Goal: Task Accomplishment & Management: Use online tool/utility

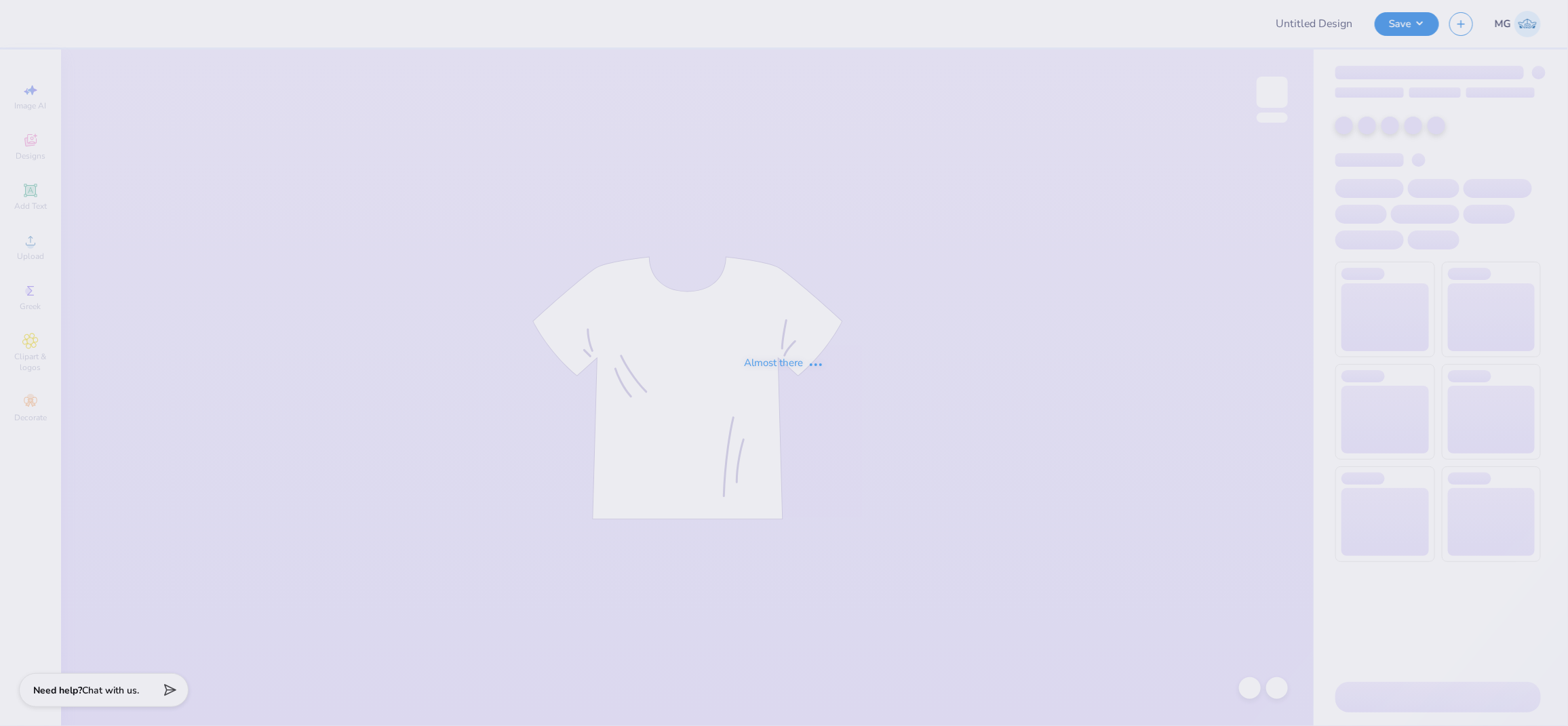
type input "phi mu gen fall sets"
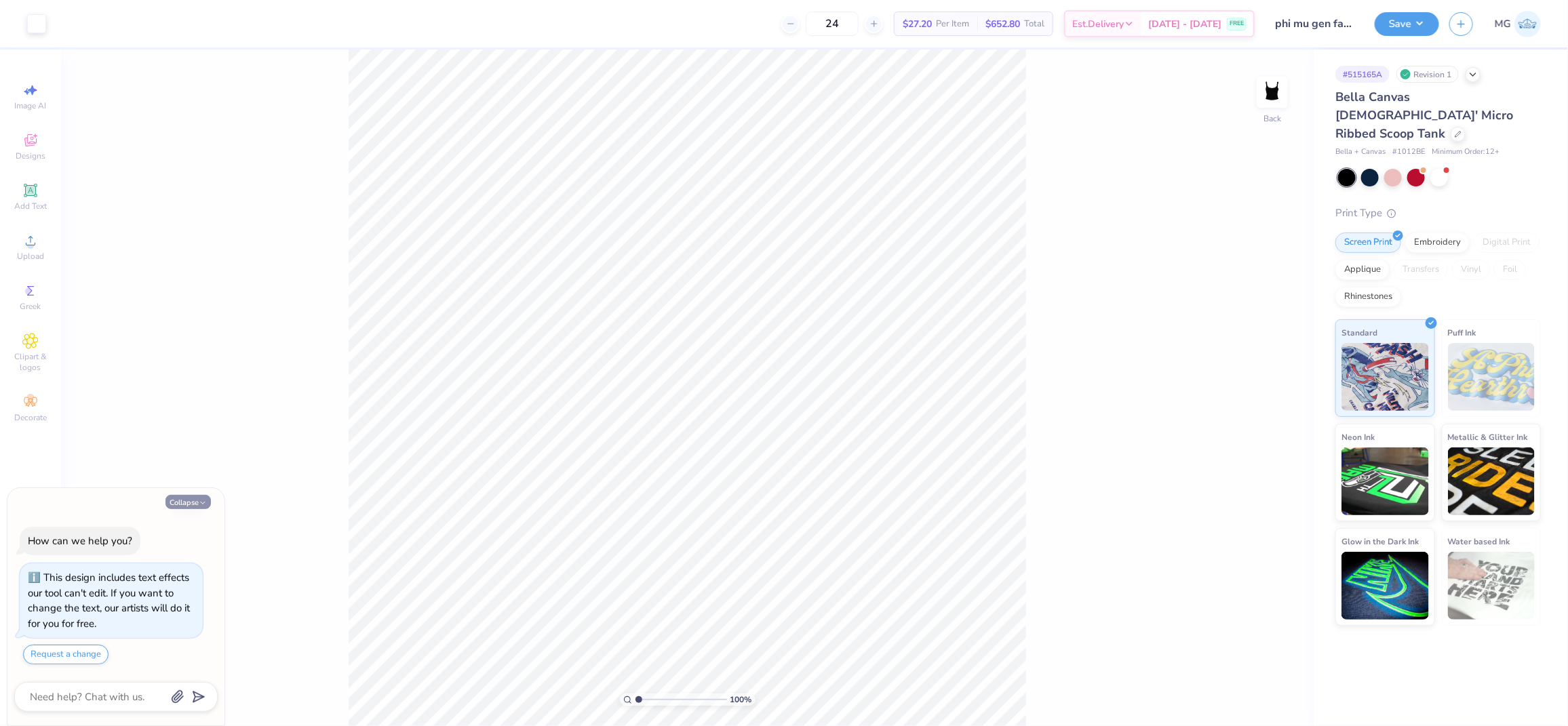
click at [192, 507] on button "Collapse" at bounding box center [188, 502] width 45 height 15
type textarea "x"
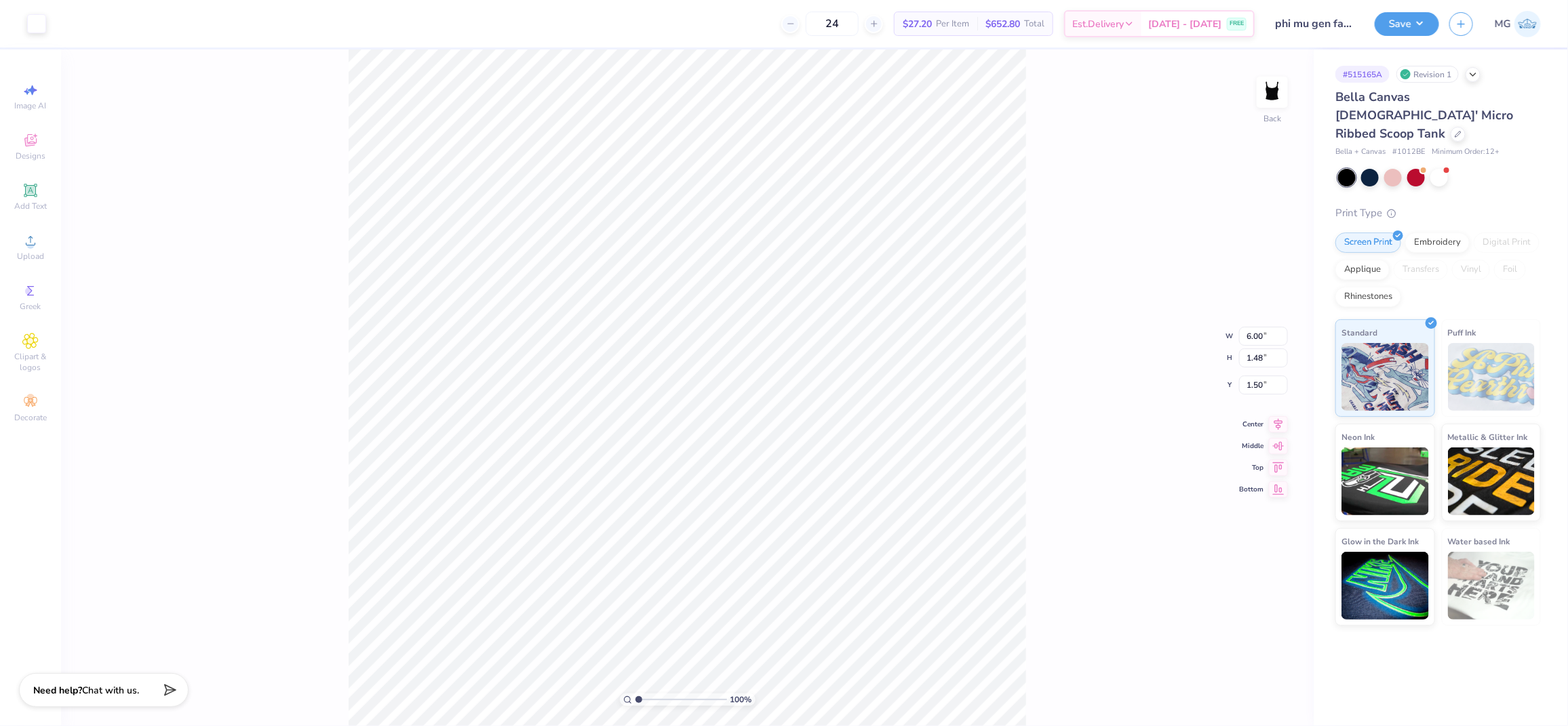
click at [231, 179] on div "100 % Back W 6.00 6.00 " H 1.48 1.48 " Y 1.50 1.50 " Center Middle Top Bottom" at bounding box center [687, 387] width 1253 height 677
click at [20, 250] on div "Upload" at bounding box center [30, 247] width 48 height 40
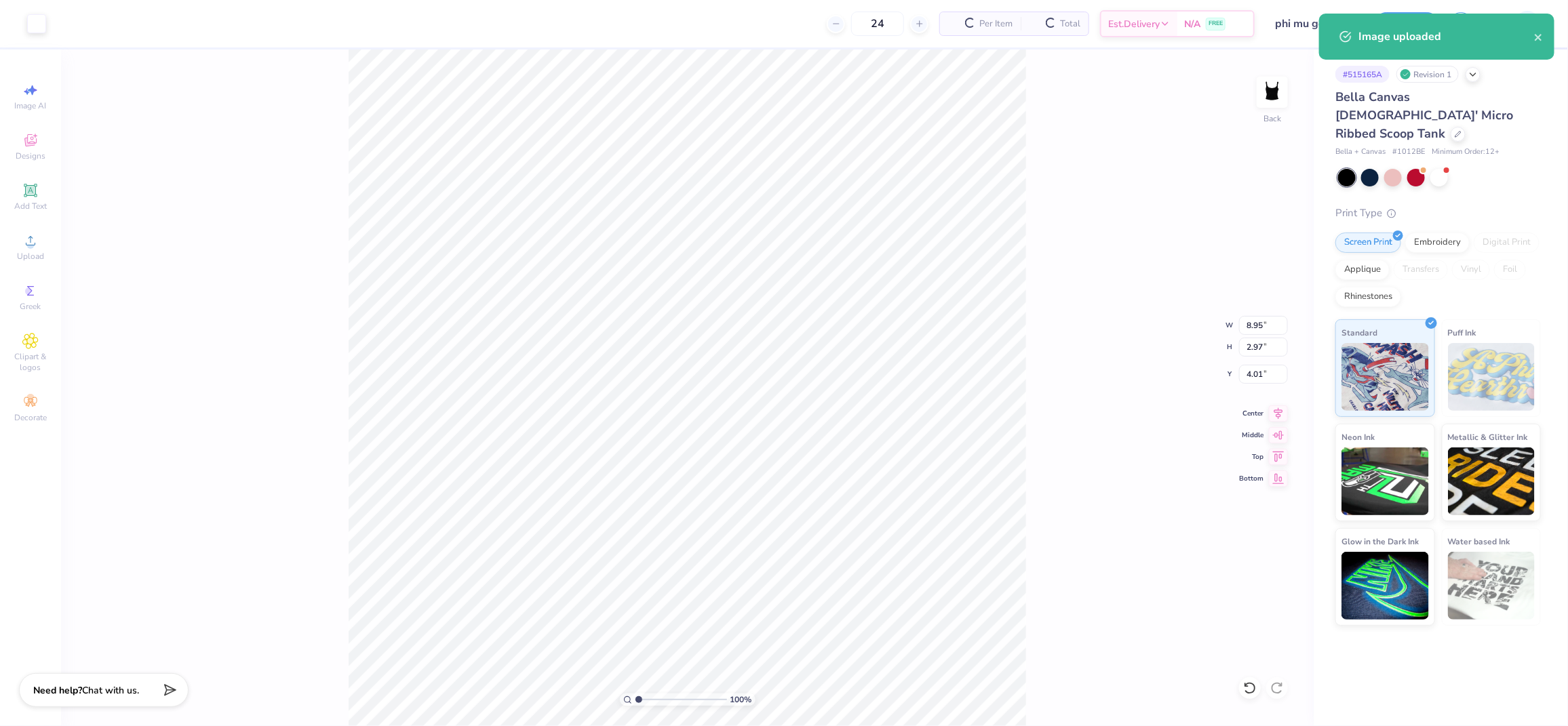
type input "1.14"
type input "5.69"
type input "1.89"
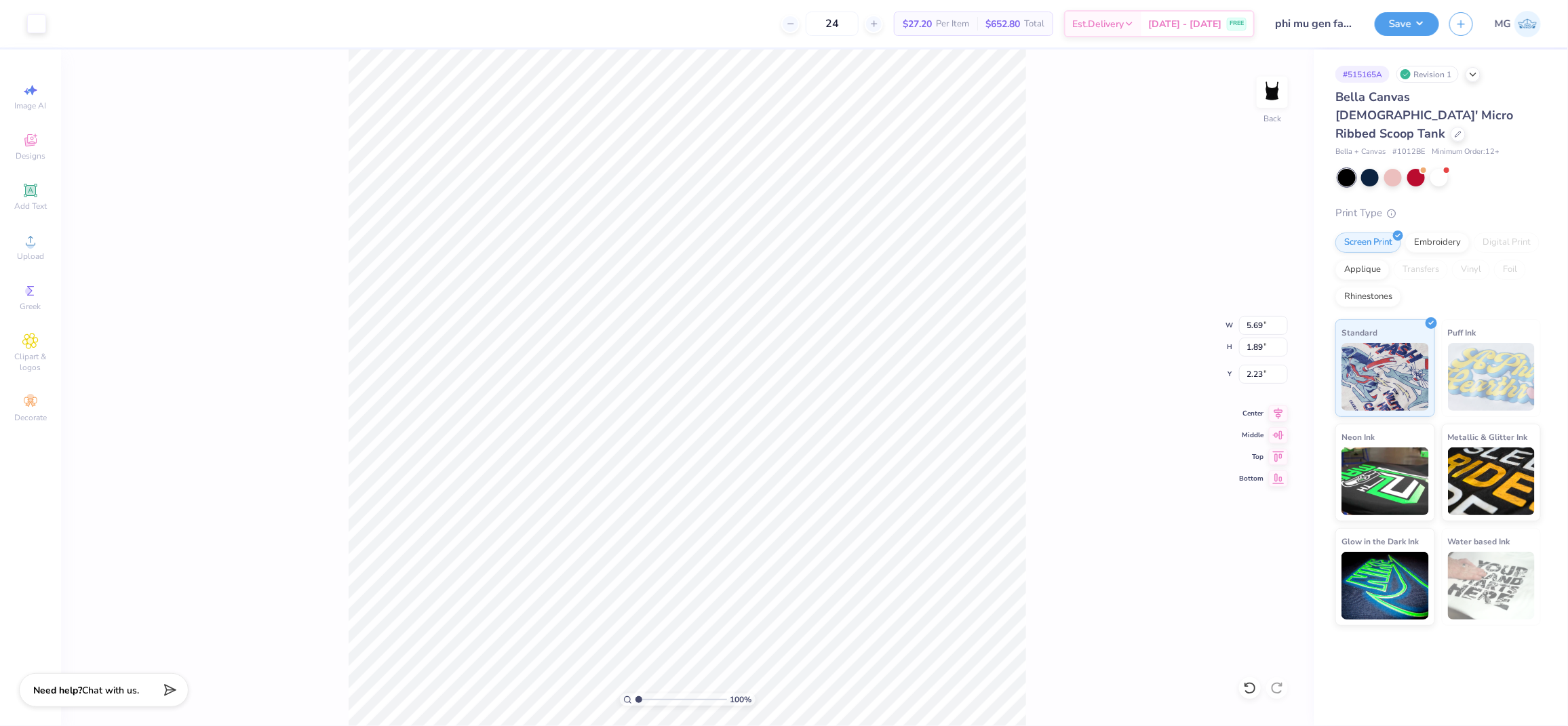
type input "1.43"
click at [1273, 415] on icon at bounding box center [1278, 412] width 19 height 16
click at [1261, 322] on input "5.69" at bounding box center [1263, 325] width 49 height 19
type input "5"
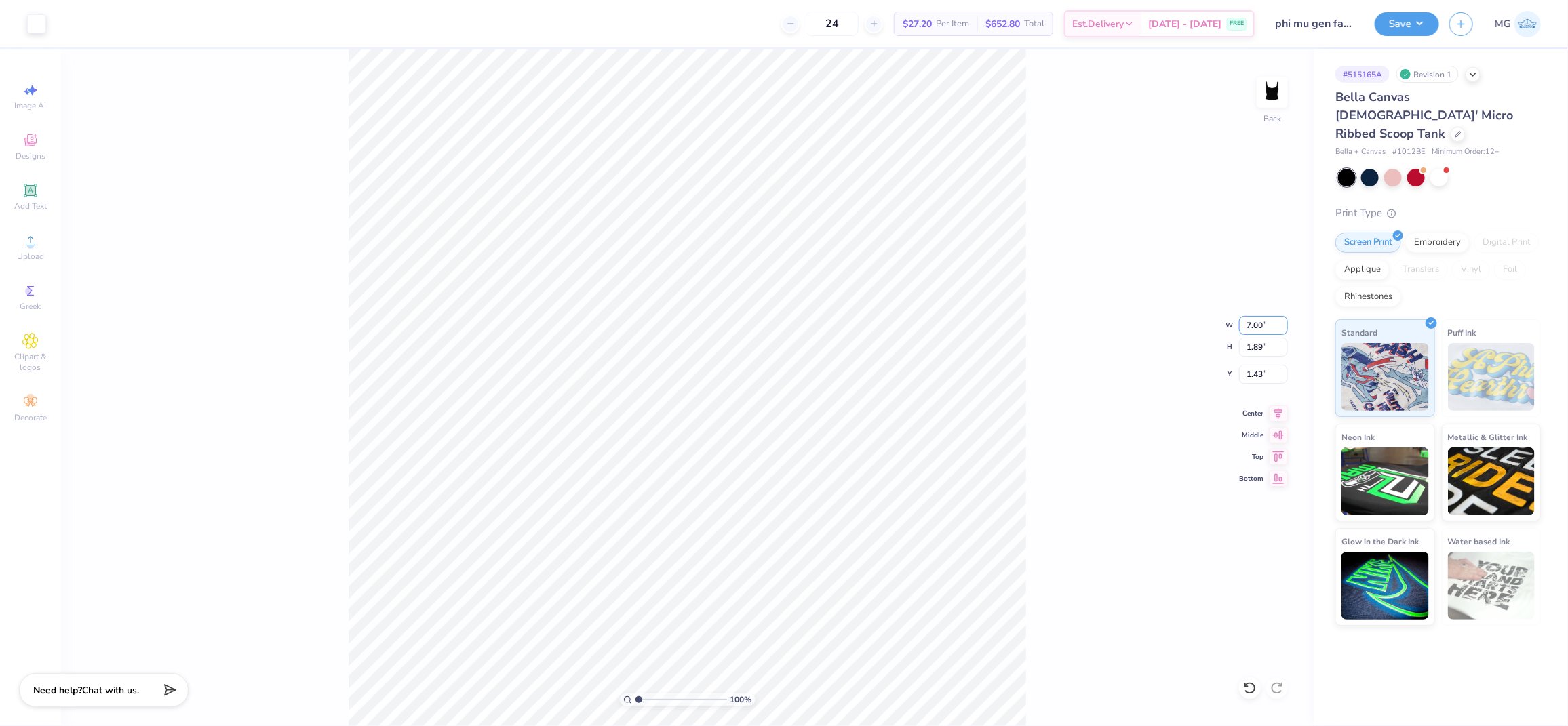
type input "7.00"
type input "2.32"
type input "1.21"
click at [1075, 389] on div "100 % Back W 7.00 7.00 " H 2.32 2.32 " Y 1.21 1.21 " Center Middle Top Bottom" at bounding box center [687, 387] width 1253 height 677
click at [1277, 412] on icon at bounding box center [1278, 412] width 19 height 16
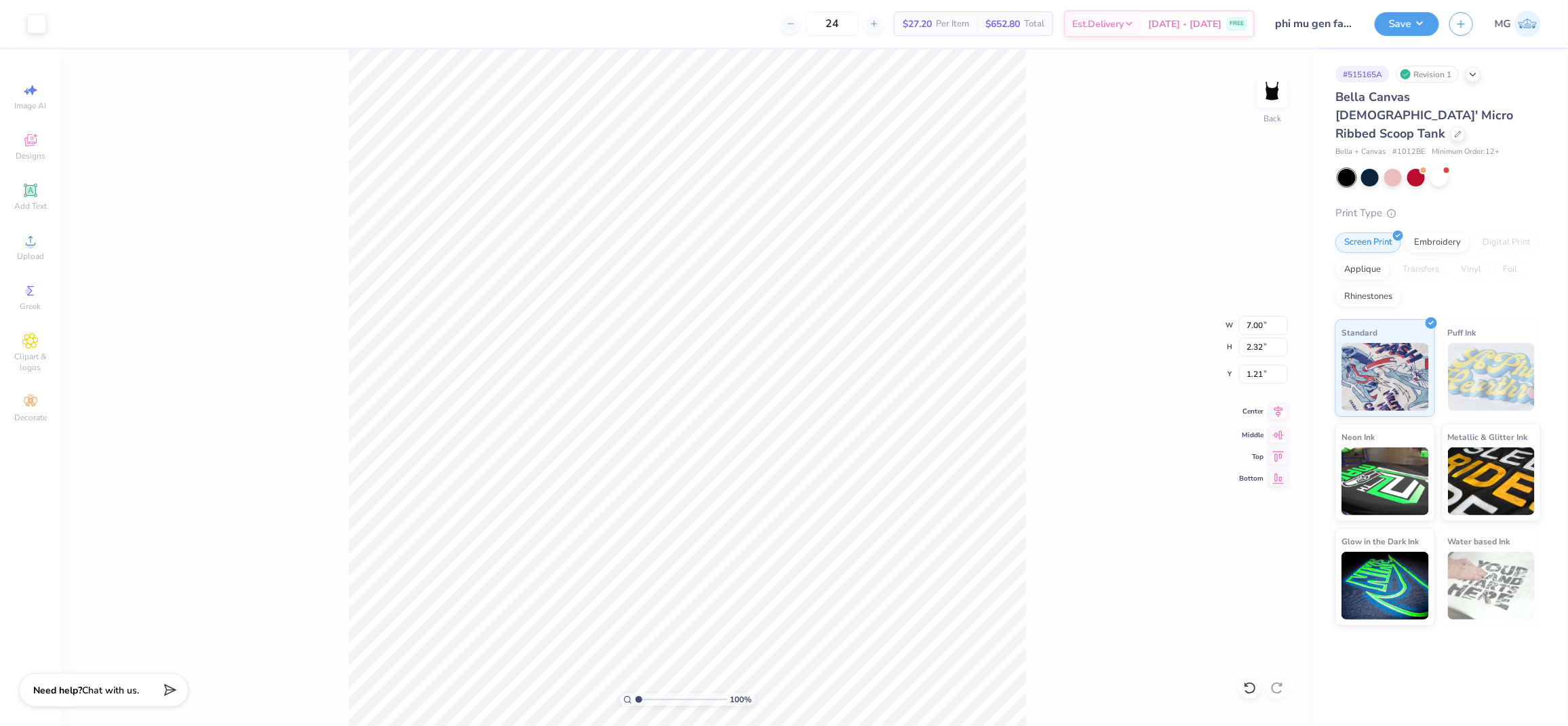
click at [1277, 411] on icon at bounding box center [1278, 412] width 19 height 16
click at [1042, 281] on div "100 % Back W 7.00 7.00 " H 2.32 2.32 " Y 1.21 1.21 " Center Middle Top Bottom" at bounding box center [687, 387] width 1253 height 677
click at [1136, 225] on div "100 % Back" at bounding box center [687, 387] width 1253 height 677
click at [1064, 353] on div "100 % Back" at bounding box center [687, 387] width 1253 height 677
click at [1042, 343] on div "100 % Back W 7.00 7.00 " H 2.32 2.32 " Y 1.21 1.21 " Center Middle Top Bottom" at bounding box center [687, 387] width 1253 height 677
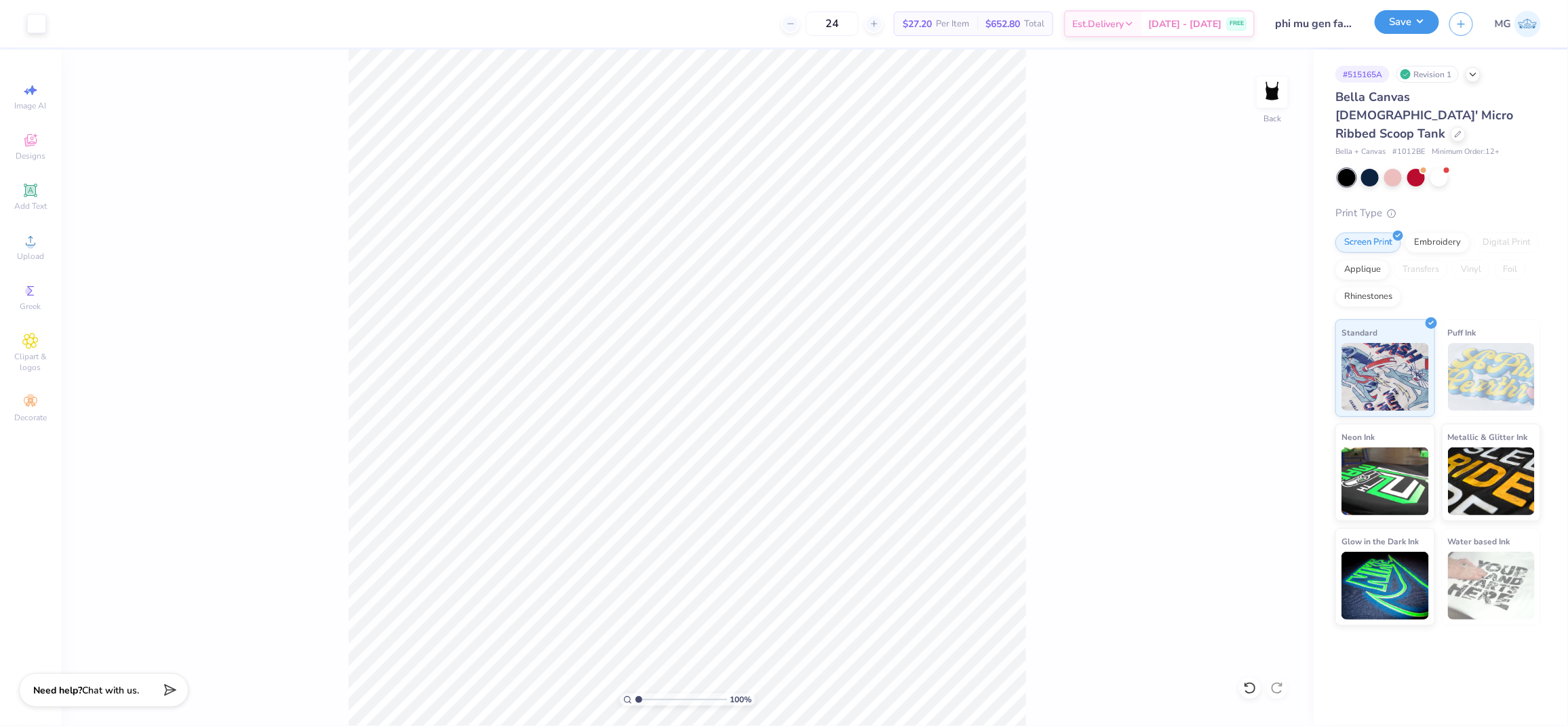
click at [1420, 29] on button "Save" at bounding box center [1407, 22] width 65 height 23
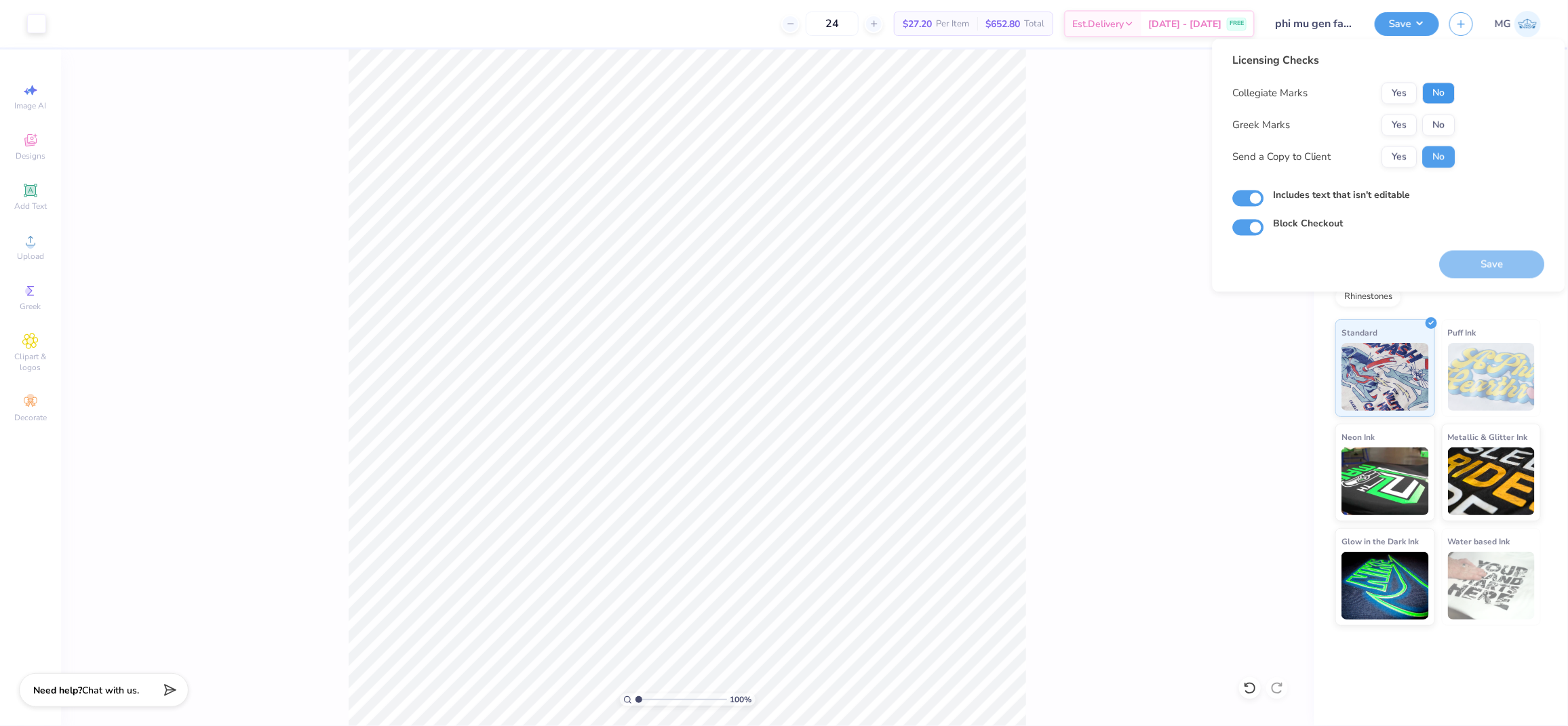
click at [1435, 95] on button "No" at bounding box center [1439, 93] width 32 height 22
click at [1395, 128] on button "Yes" at bounding box center [1400, 125] width 36 height 22
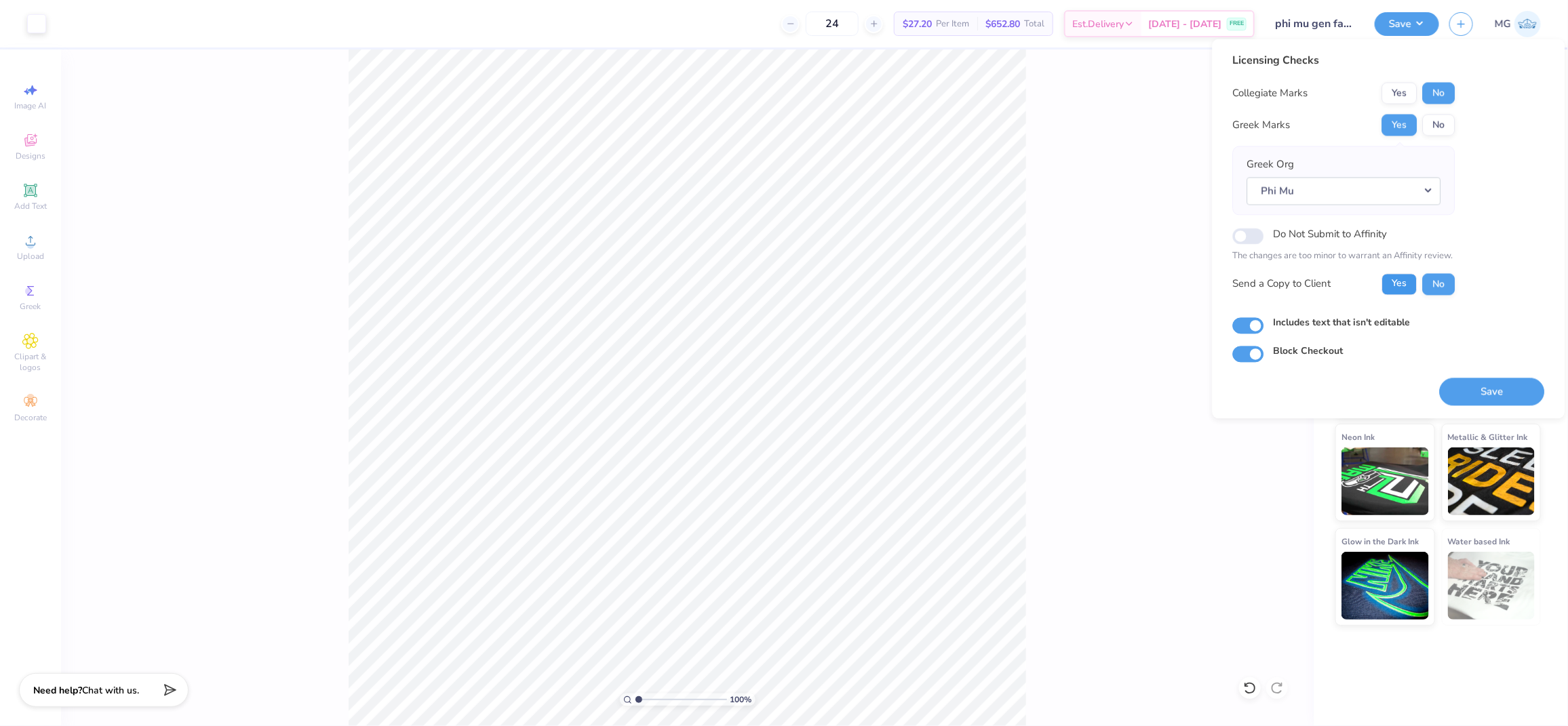
click at [1397, 277] on button "Yes" at bounding box center [1400, 284] width 36 height 22
click at [1457, 389] on button "Save" at bounding box center [1493, 391] width 105 height 27
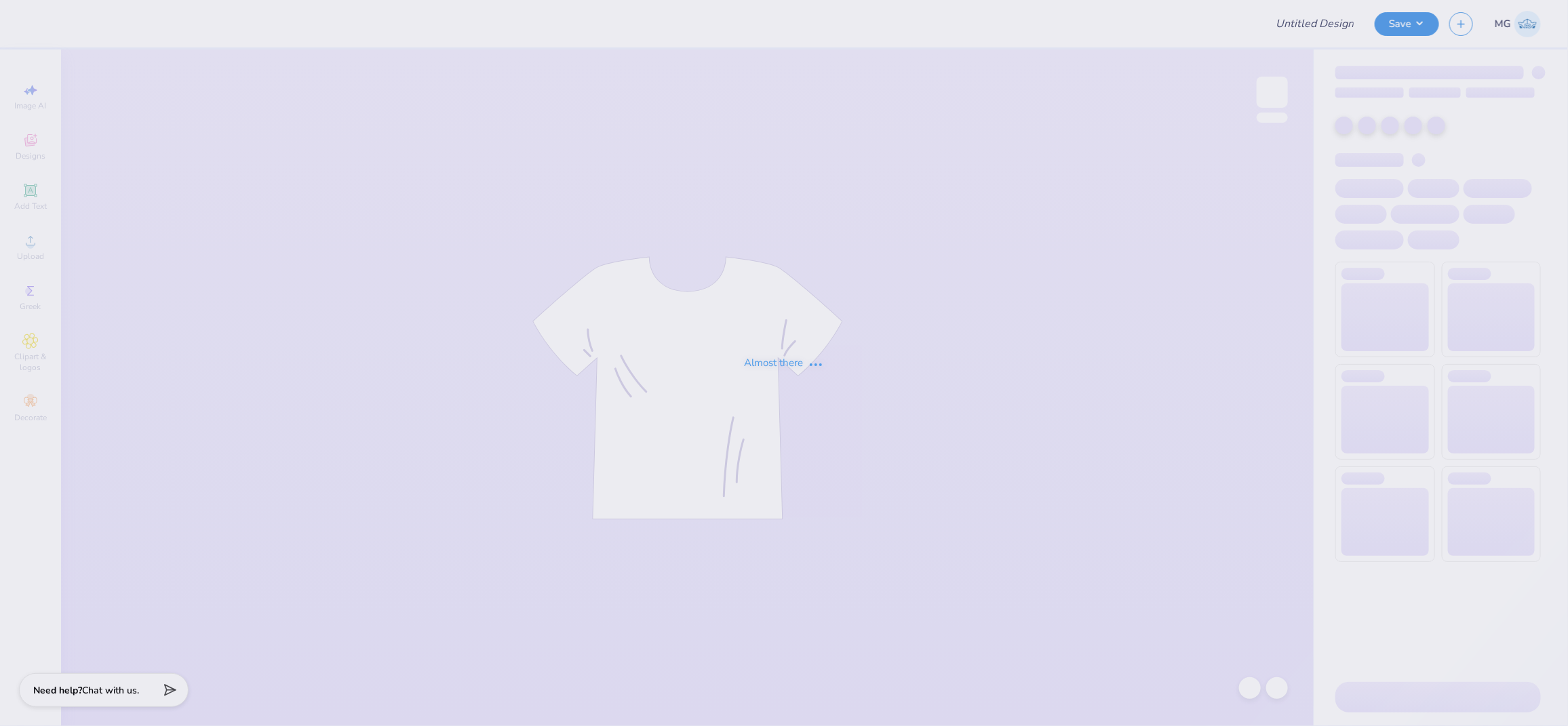
type input "phi mu gen fall sets"
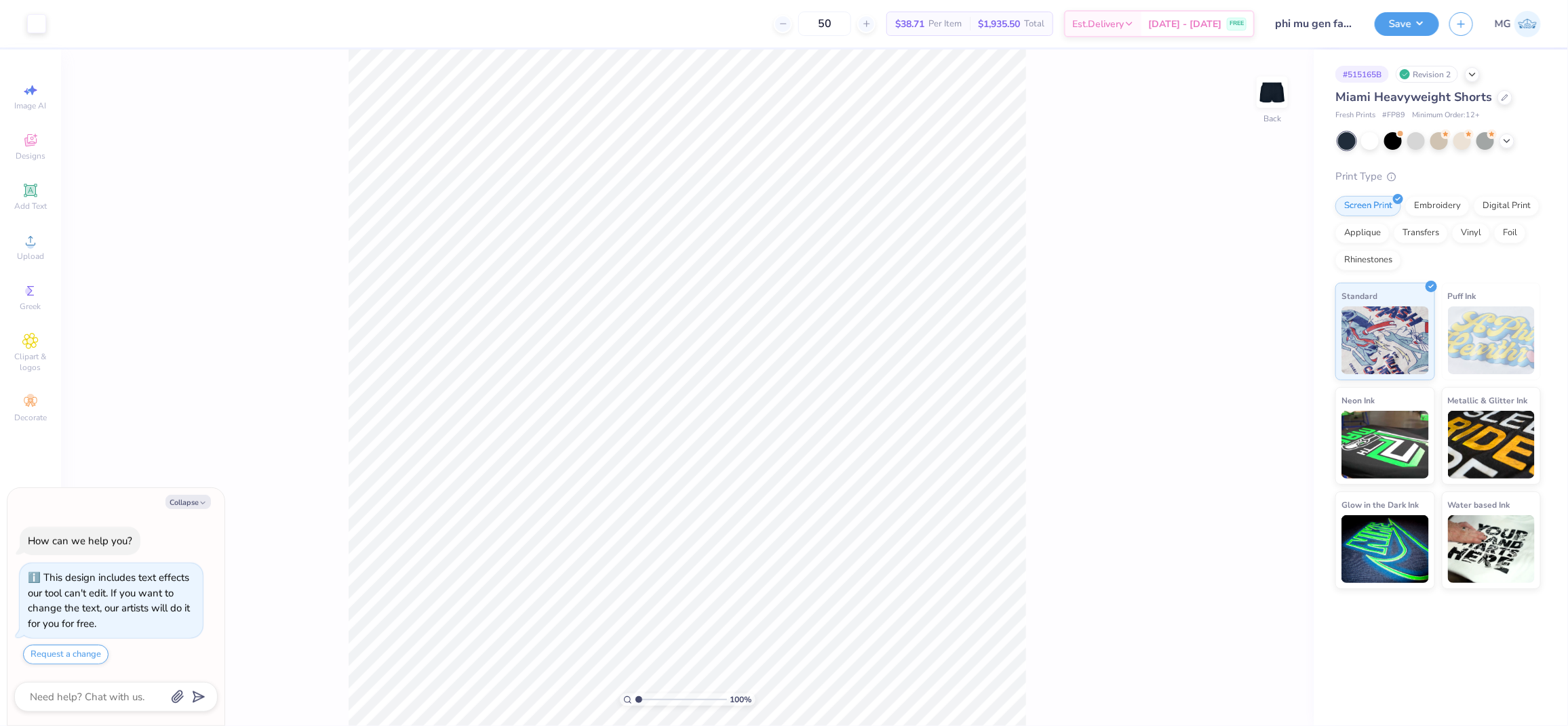
click at [1077, 272] on div "100 % Back" at bounding box center [687, 387] width 1253 height 677
click at [175, 496] on button "Collapse" at bounding box center [188, 502] width 45 height 15
type textarea "x"
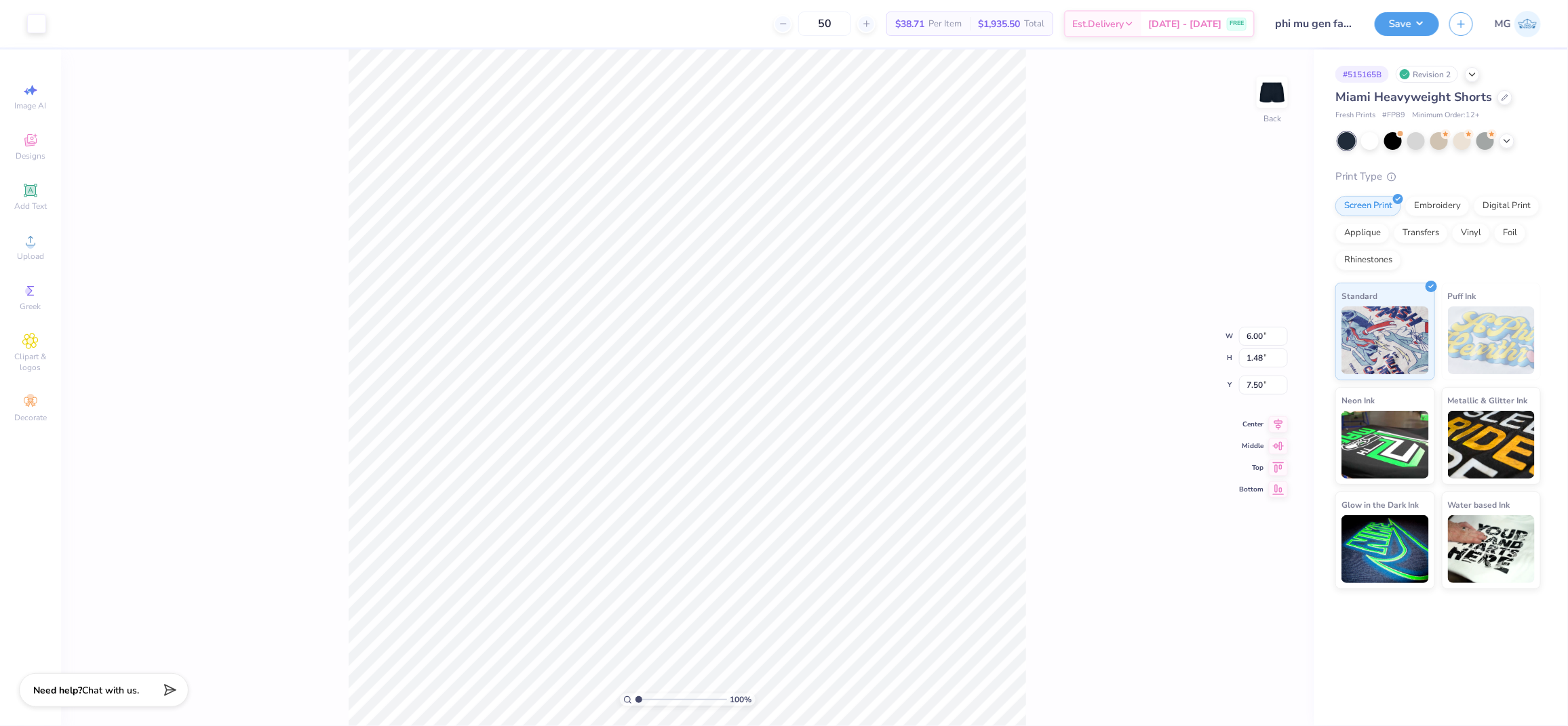
click at [1042, 433] on div "100 % Back W 6.00 6.00 " H 1.48 1.48 " Y 7.50 7.50 " Center Middle Top Bottom" at bounding box center [687, 387] width 1253 height 677
click at [1028, 401] on div "100 % Back" at bounding box center [687, 387] width 1253 height 677
click at [1134, 349] on div "100 % Back" at bounding box center [687, 387] width 1253 height 677
click at [30, 255] on span "Upload" at bounding box center [31, 255] width 27 height 11
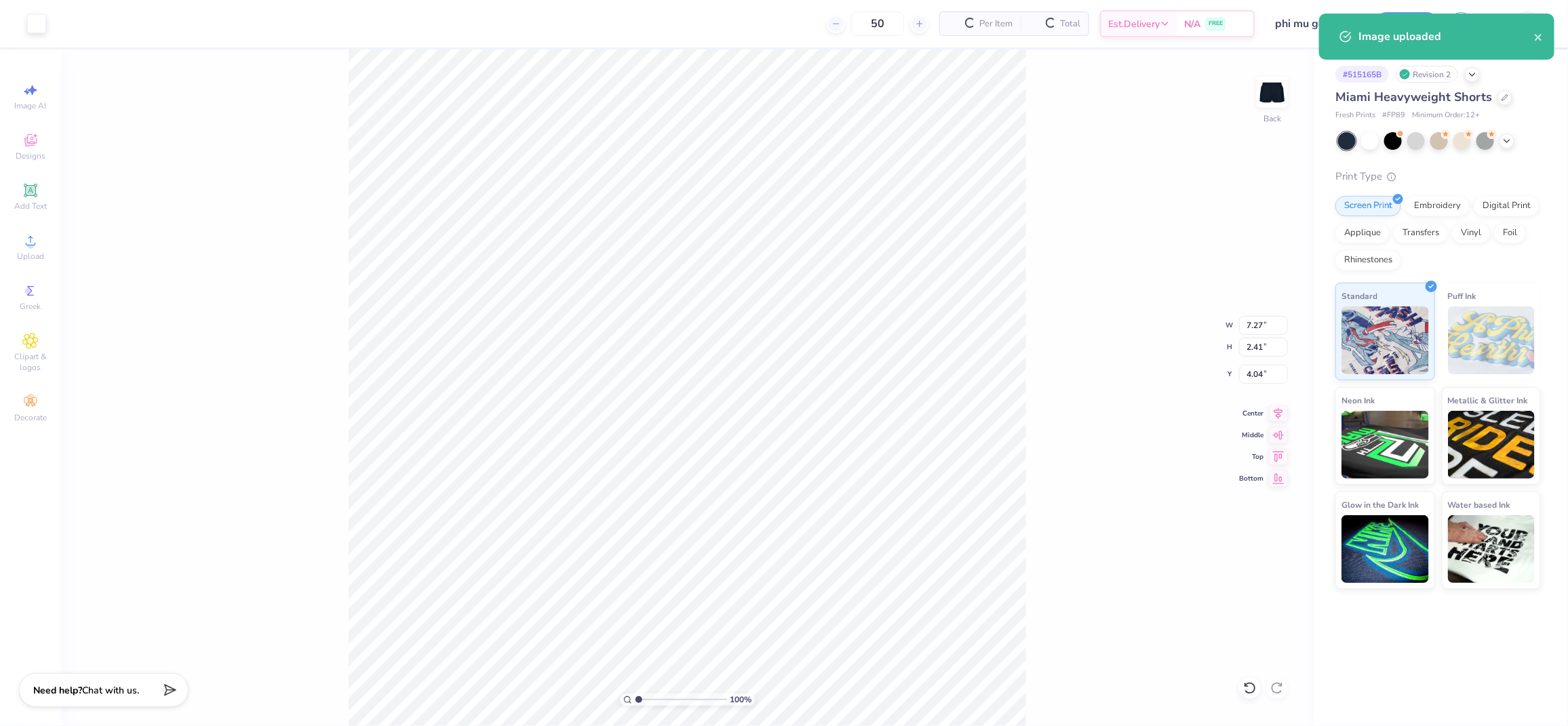
type input "6.00"
type input "1.48"
type input "7.50"
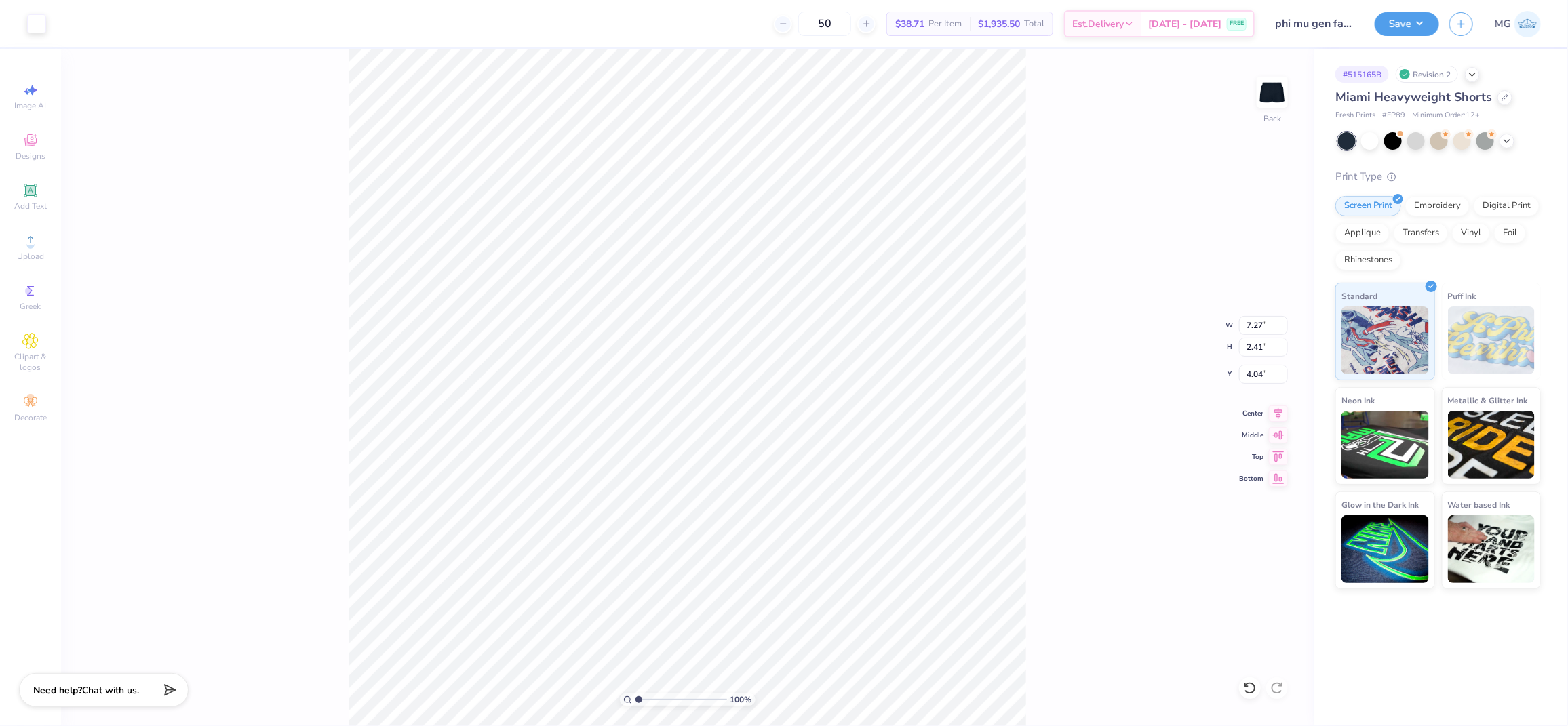
type input "6.10"
type input "2.02"
type input "7.57"
click at [1261, 326] on input "6.10" at bounding box center [1263, 325] width 49 height 19
type input "6.00"
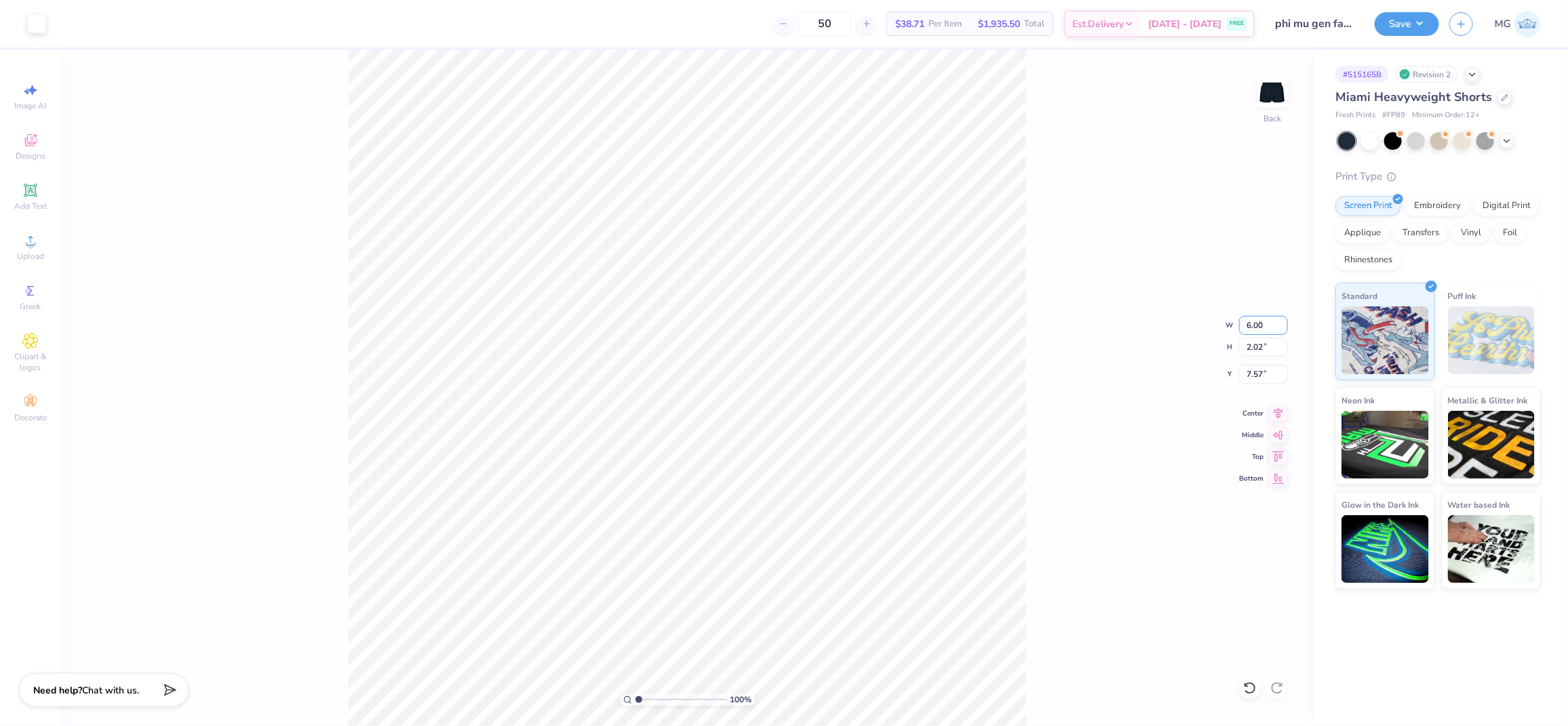
type input "1.99"
type input "7.59"
click at [1095, 487] on div "100 % Back W 6.00 6.00 " H 1.99 1.99 " Y 7.59 7.59 " Center Middle Top Bottom" at bounding box center [687, 387] width 1253 height 677
click at [1412, 15] on button "Save" at bounding box center [1407, 22] width 65 height 23
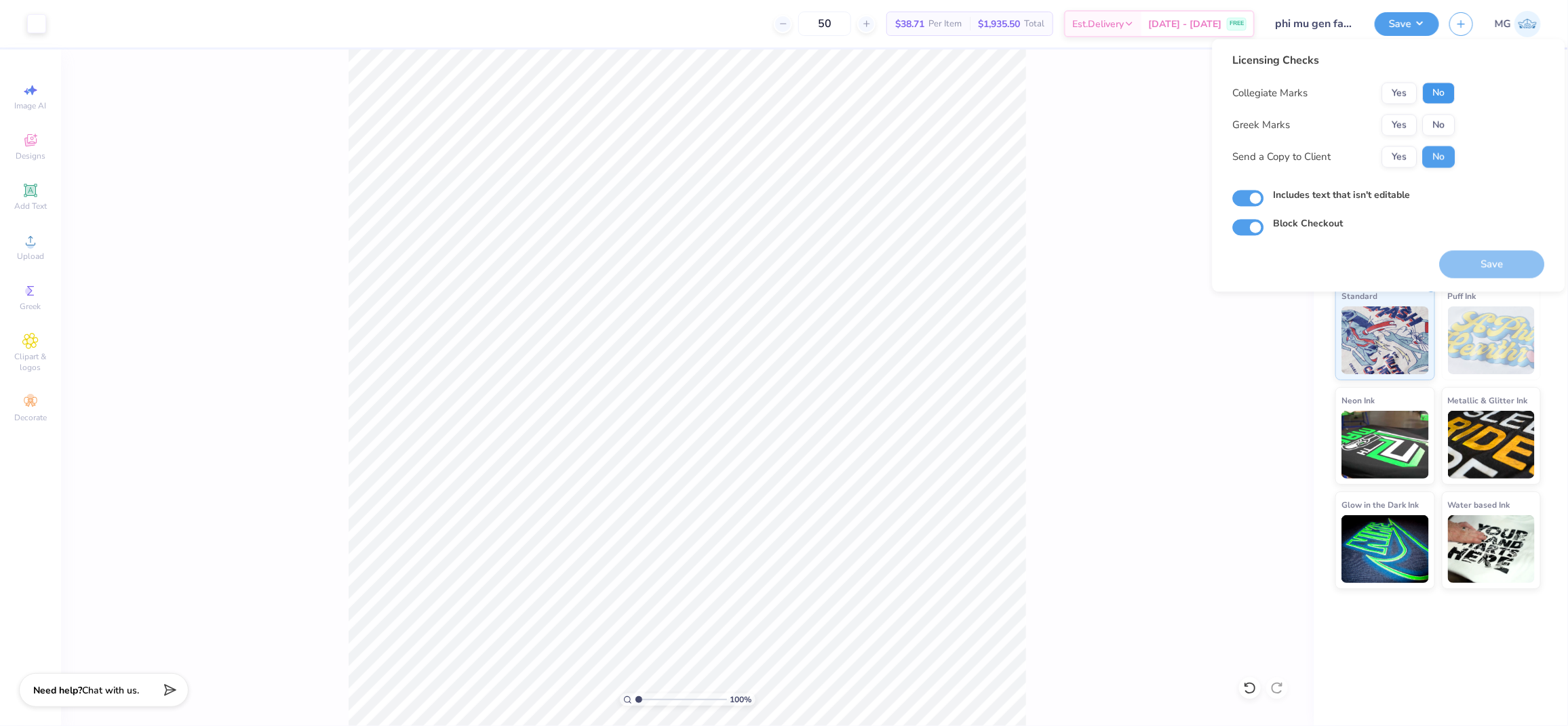
click at [1433, 91] on button "No" at bounding box center [1439, 93] width 32 height 22
click at [1394, 120] on button "Yes" at bounding box center [1400, 125] width 36 height 22
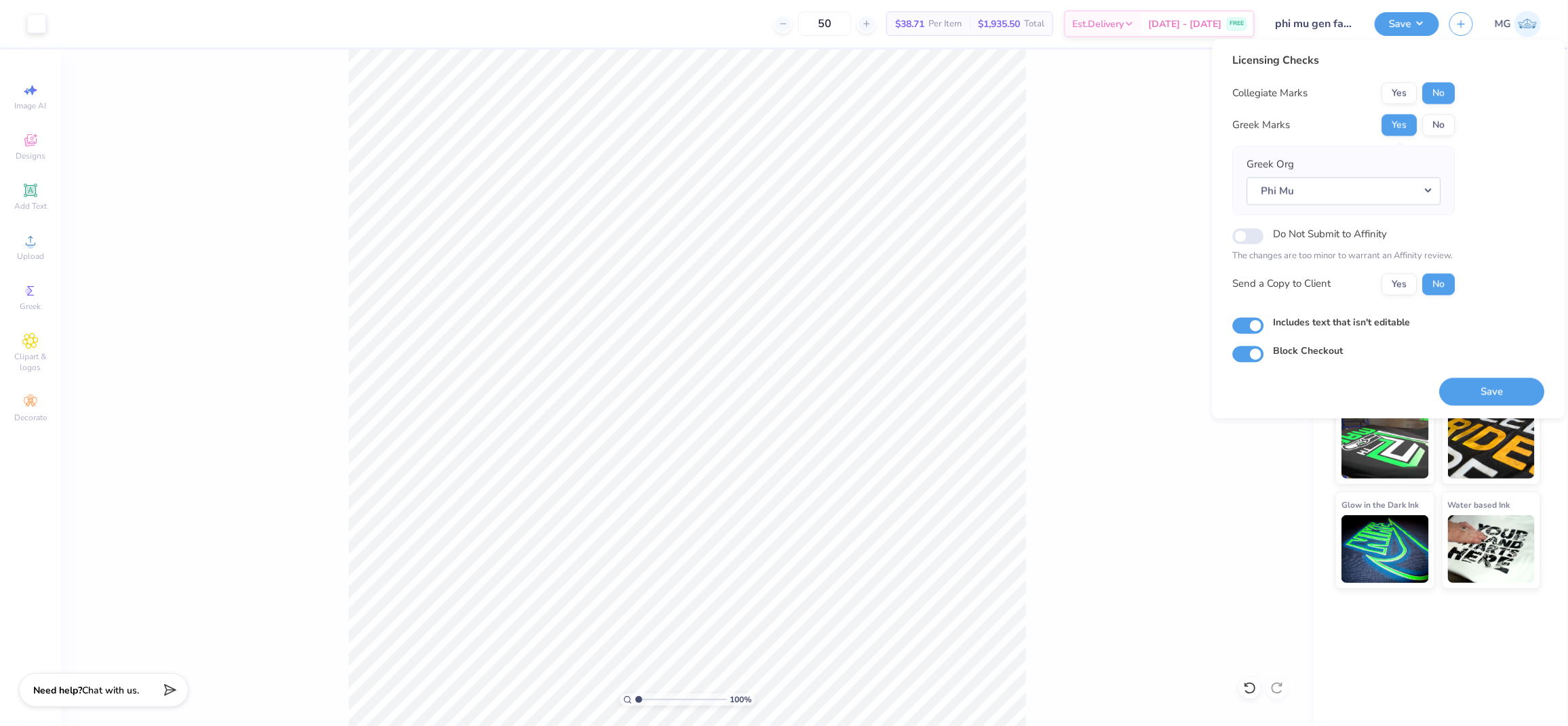
click at [1404, 272] on div "Collegiate Marks Yes No Greek Marks Yes No Greek Org Phi Mu Do Not Submit to Af…" at bounding box center [1344, 188] width 222 height 213
click at [1403, 277] on button "Yes" at bounding box center [1400, 284] width 36 height 22
click at [1492, 397] on button "Save" at bounding box center [1493, 391] width 105 height 27
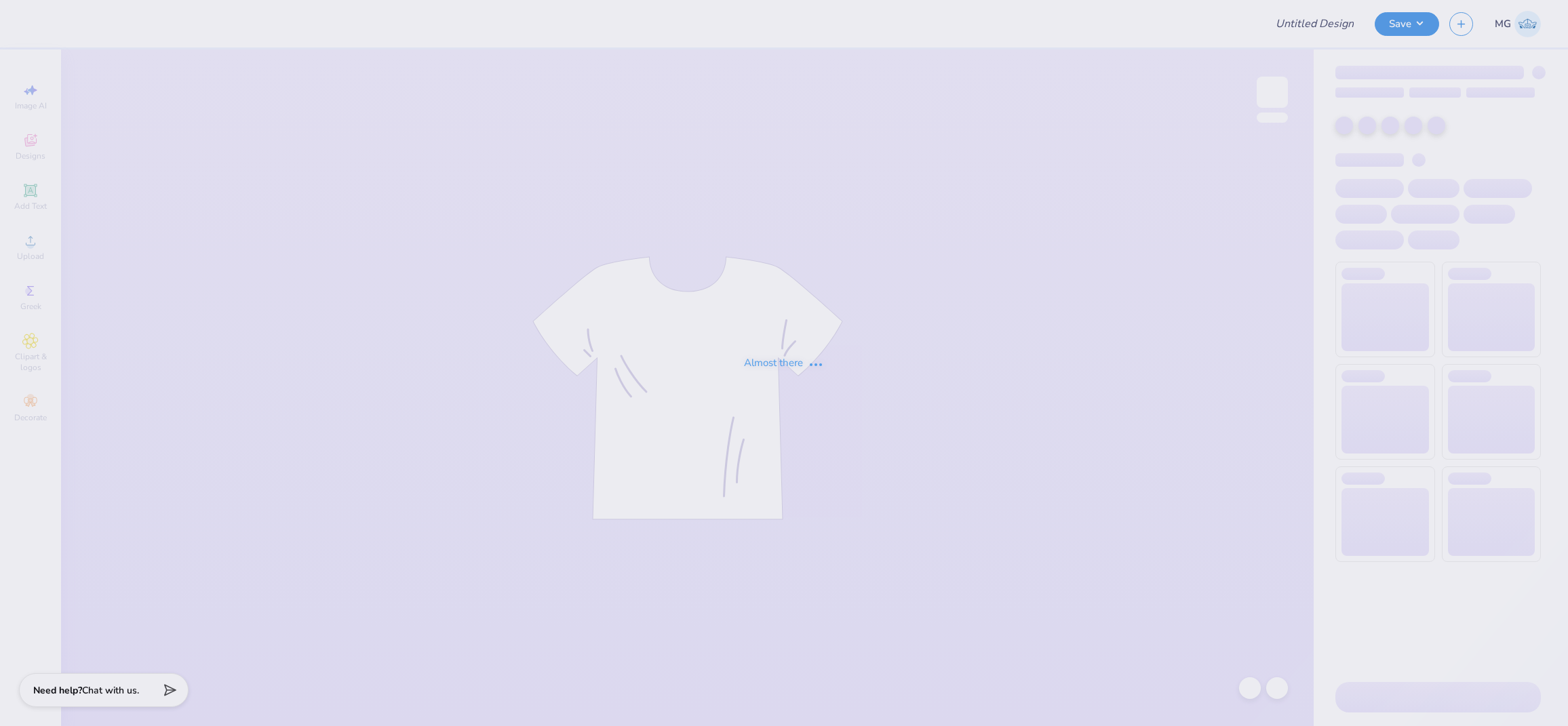
type input "phi mu gen fall sets"
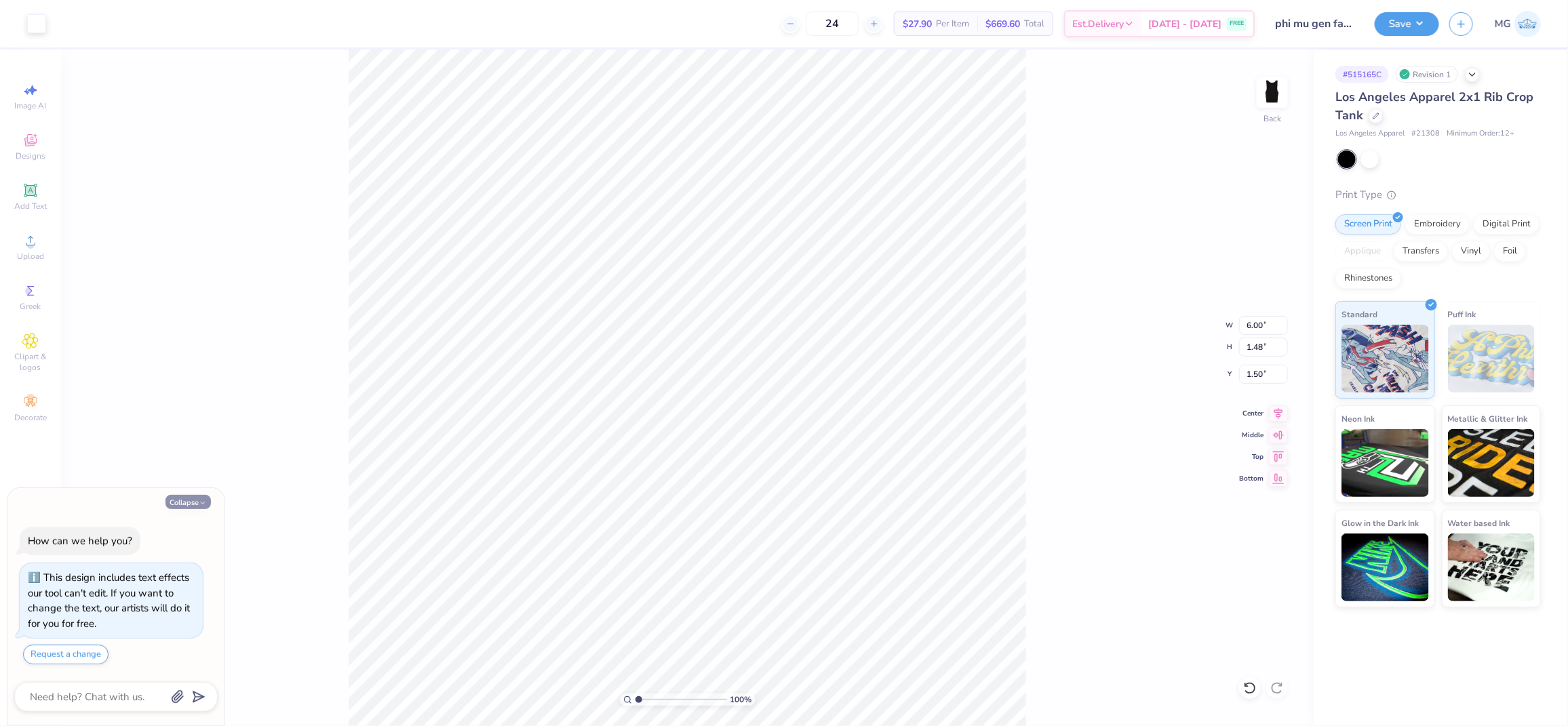
click at [198, 507] on button "Collapse" at bounding box center [188, 502] width 45 height 15
type textarea "x"
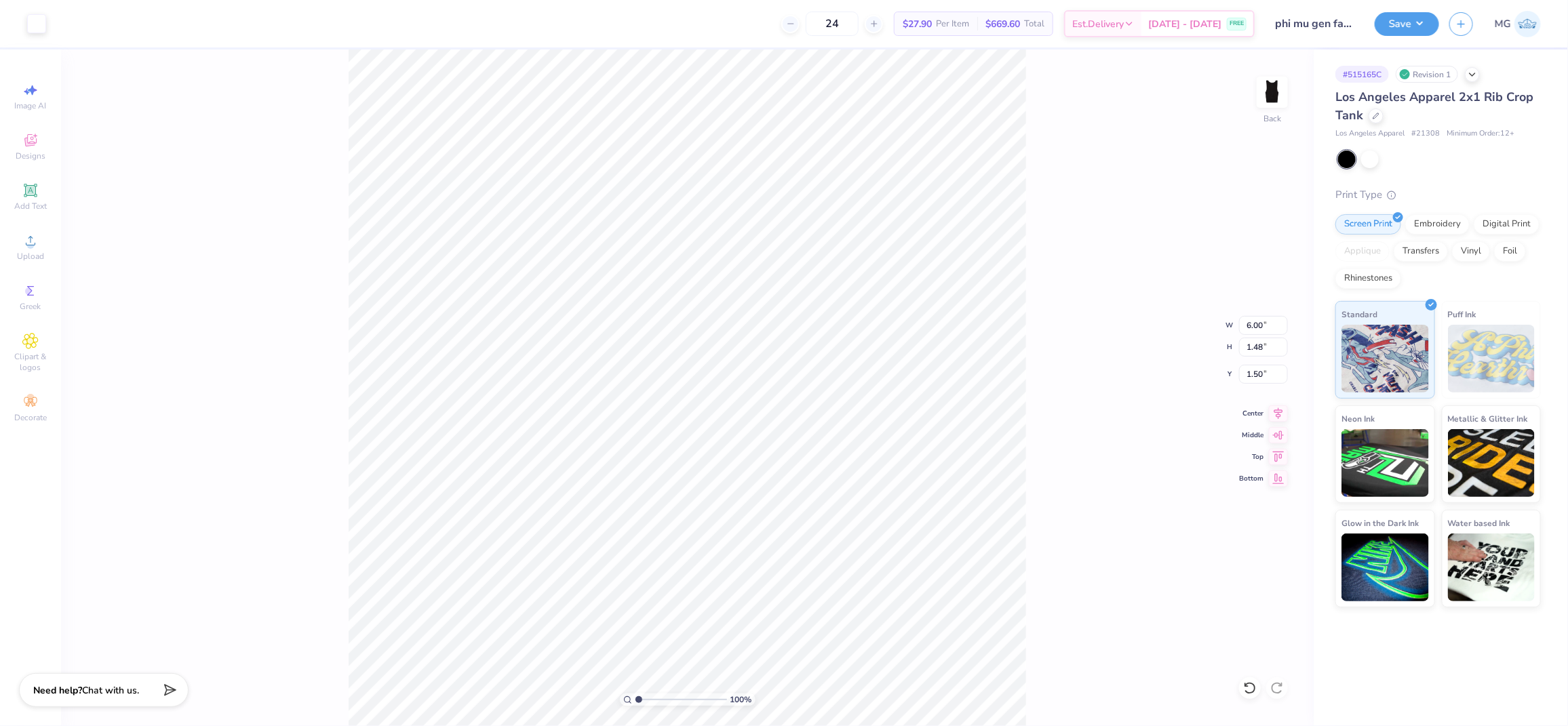
drag, startPoint x: 258, startPoint y: 553, endPoint x: 667, endPoint y: 2, distance: 686.2
click at [258, 553] on div "100 % Back W 6.00 6.00 " H 1.48 1.48 " Y 1.50 1.50 " Center Middle Top Bottom" at bounding box center [687, 387] width 1253 height 677
drag, startPoint x: 285, startPoint y: 305, endPoint x: 223, endPoint y: 280, distance: 66.9
click at [285, 305] on div "100 % Back" at bounding box center [687, 387] width 1253 height 677
click at [40, 252] on span "Upload" at bounding box center [31, 255] width 27 height 11
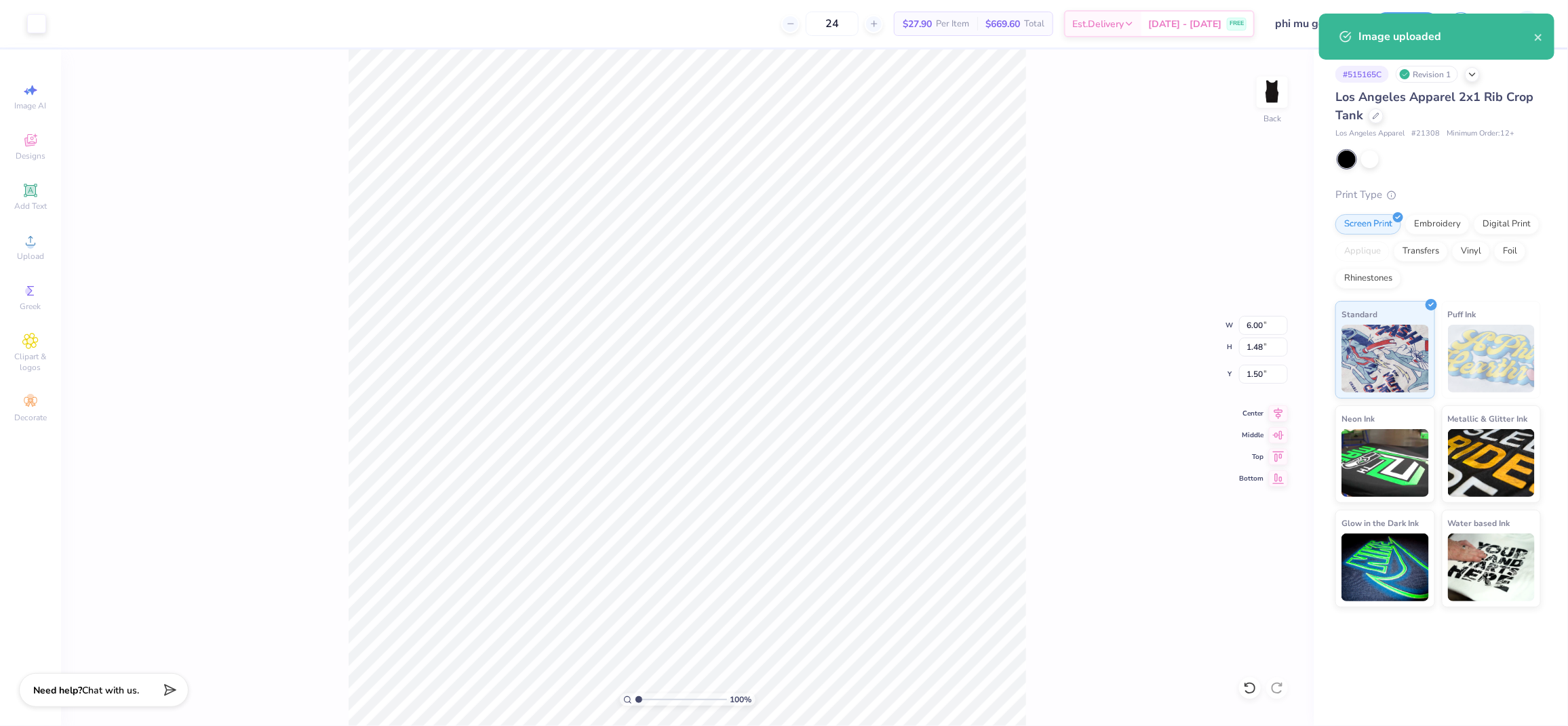
type input "8.97"
type input "2.97"
type input "4.51"
type input "6.00"
type input "1.48"
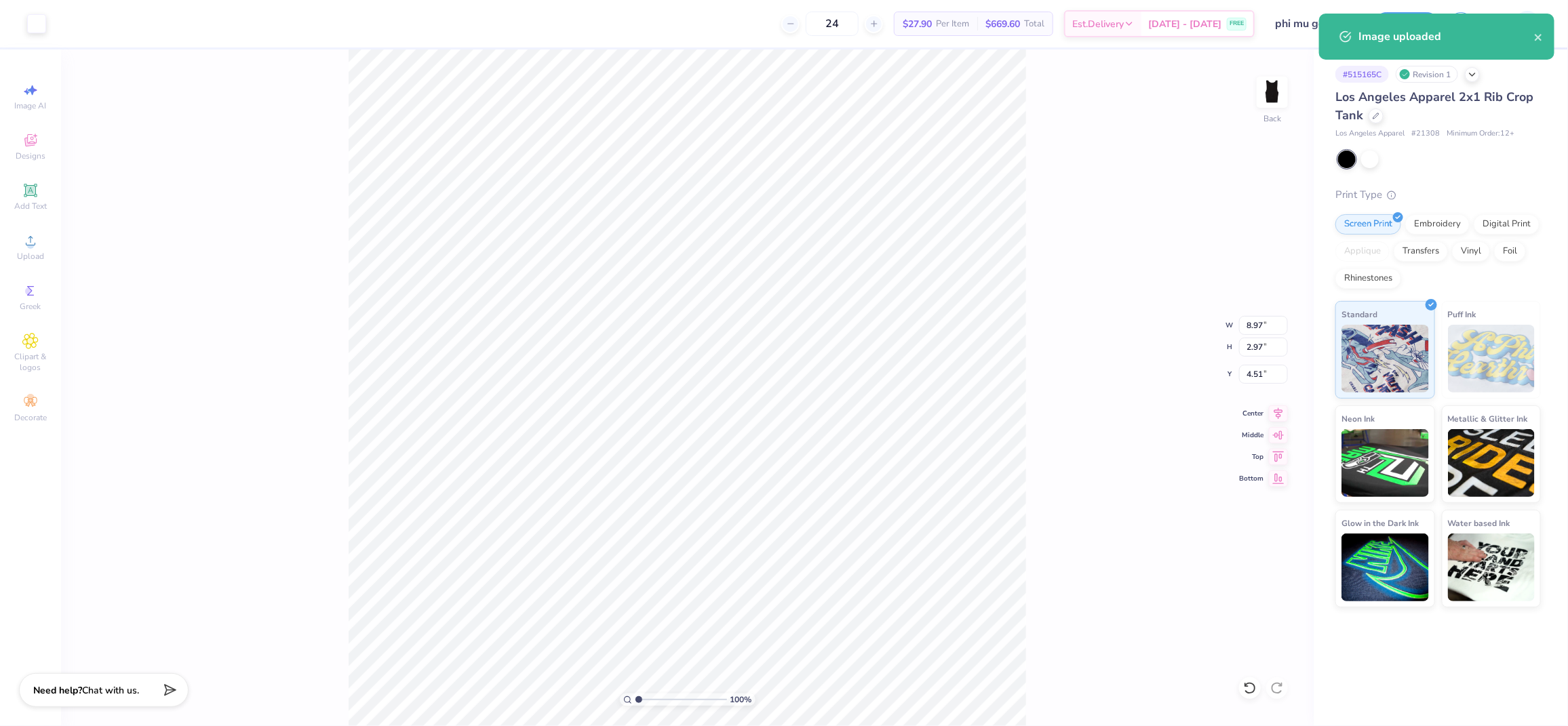
type input "1.50"
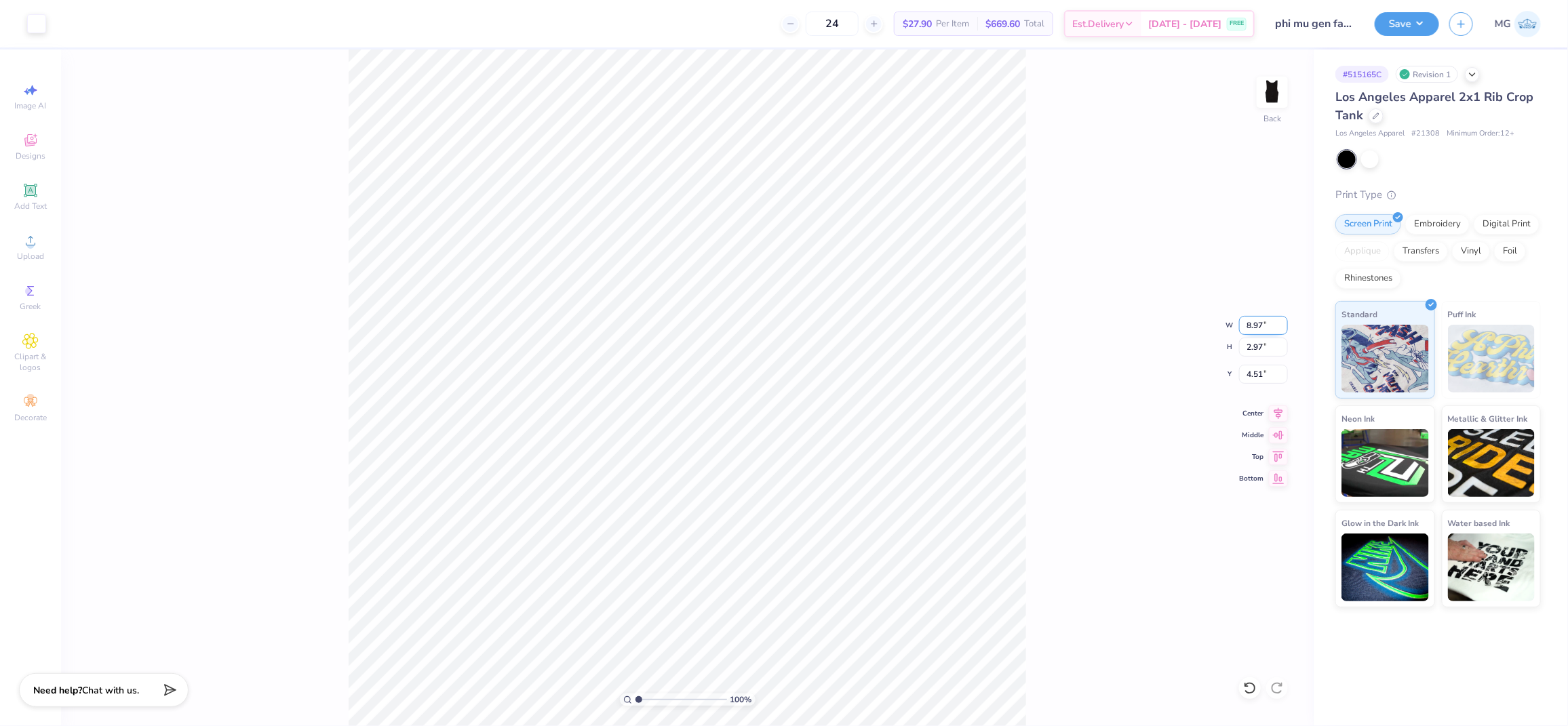
click at [1262, 321] on input "8.97" at bounding box center [1263, 325] width 49 height 19
type input "8"
type input "6.00"
type input "1.99"
click at [1251, 377] on input "5.00" at bounding box center [1263, 374] width 49 height 19
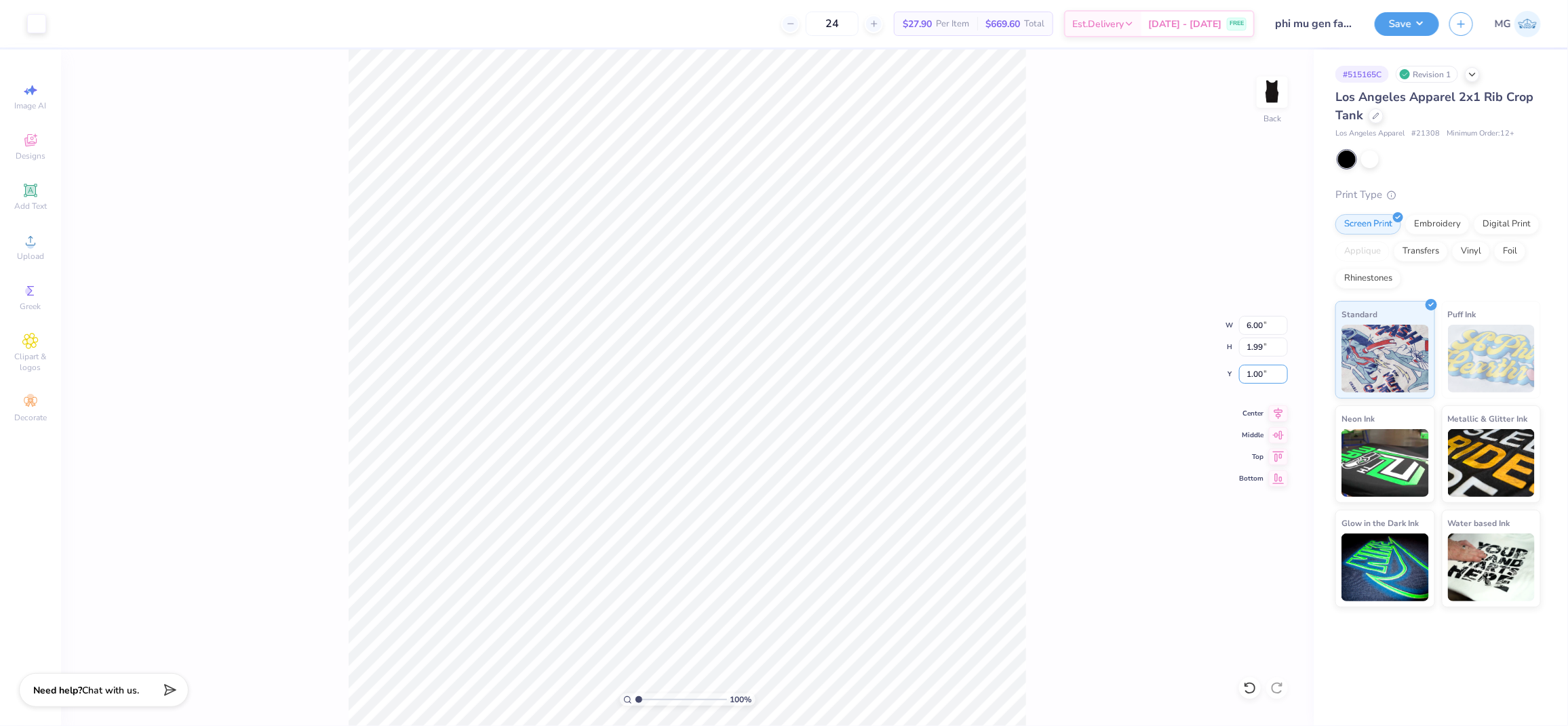
type input "1.00"
click at [1042, 395] on div "100 % Back W 6.00 6.00 " H 1.99 1.99 " Y 1.00 1.00 " Center Middle Top Bottom" at bounding box center [687, 387] width 1253 height 677
click at [1034, 389] on div "100 % Back W 6.00 H 1.99 Y 1.00 Center Middle Top Bottom" at bounding box center [687, 387] width 1253 height 677
click at [1260, 374] on input "1.00" at bounding box center [1263, 374] width 49 height 19
type input "1.50"
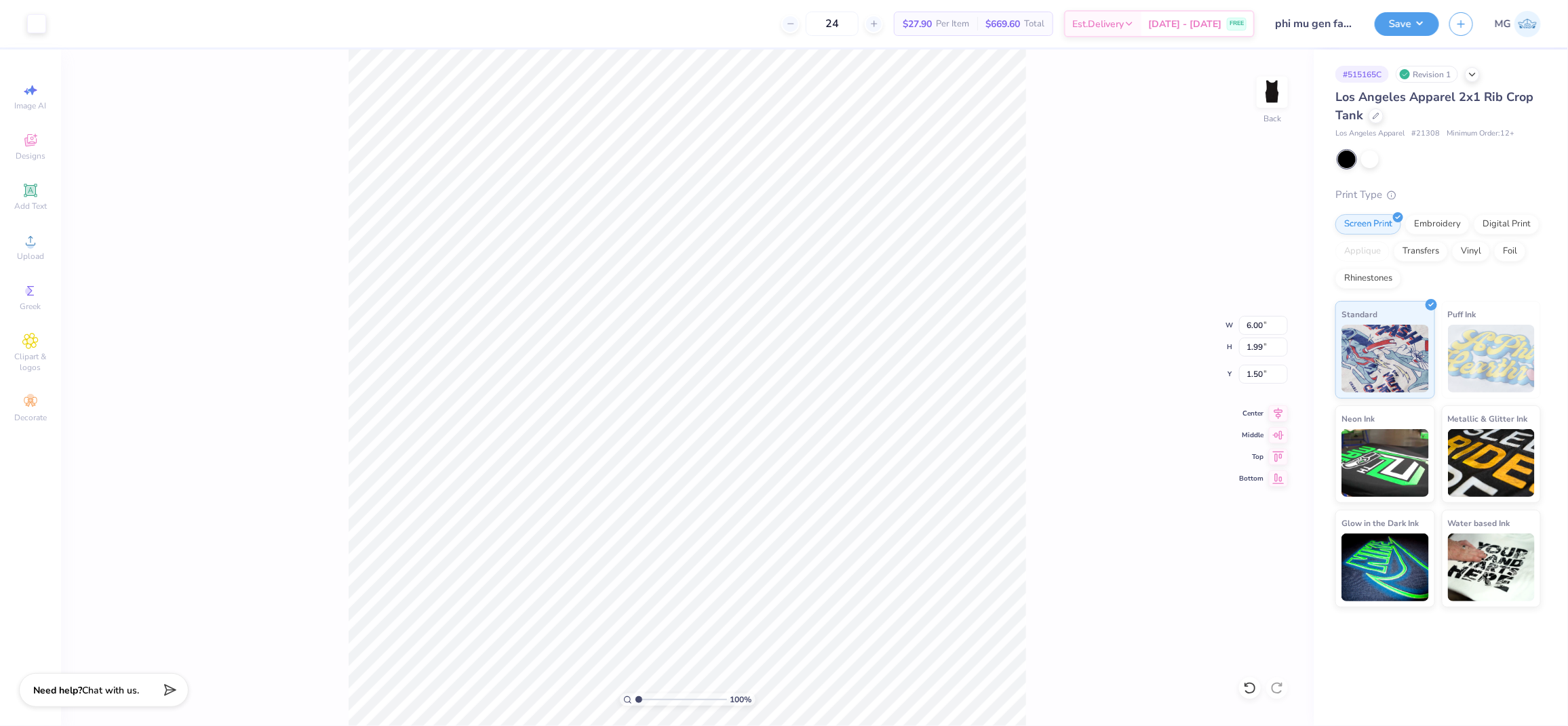
click at [1058, 495] on div "100 % Back W 6.00 6.00 " H 1.99 1.99 " Y 1.50 1.50 " Center Middle Top Bottom" at bounding box center [687, 387] width 1253 height 677
click at [1387, 20] on button "Save" at bounding box center [1407, 22] width 65 height 23
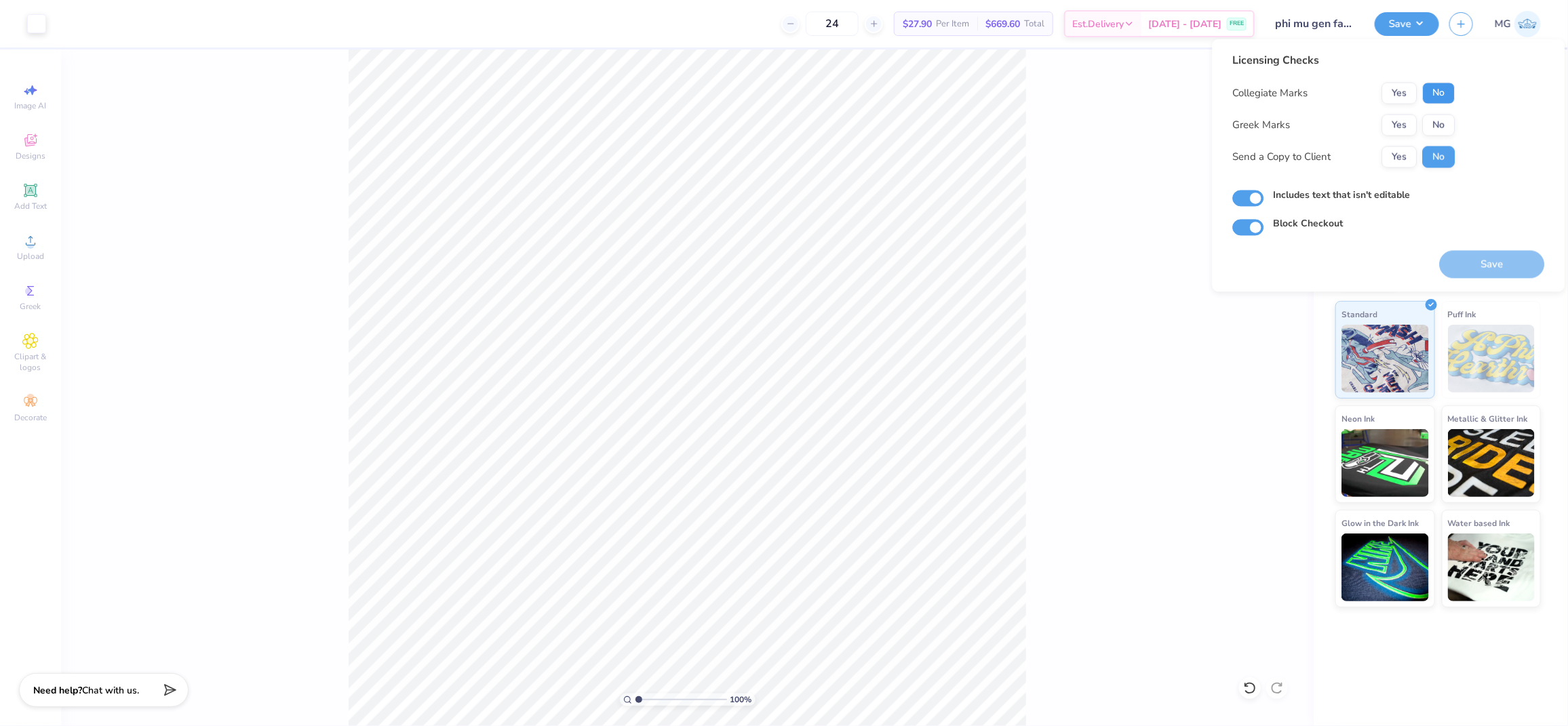
click at [1431, 84] on button "No" at bounding box center [1439, 93] width 32 height 22
click at [1397, 116] on button "Yes" at bounding box center [1400, 125] width 36 height 22
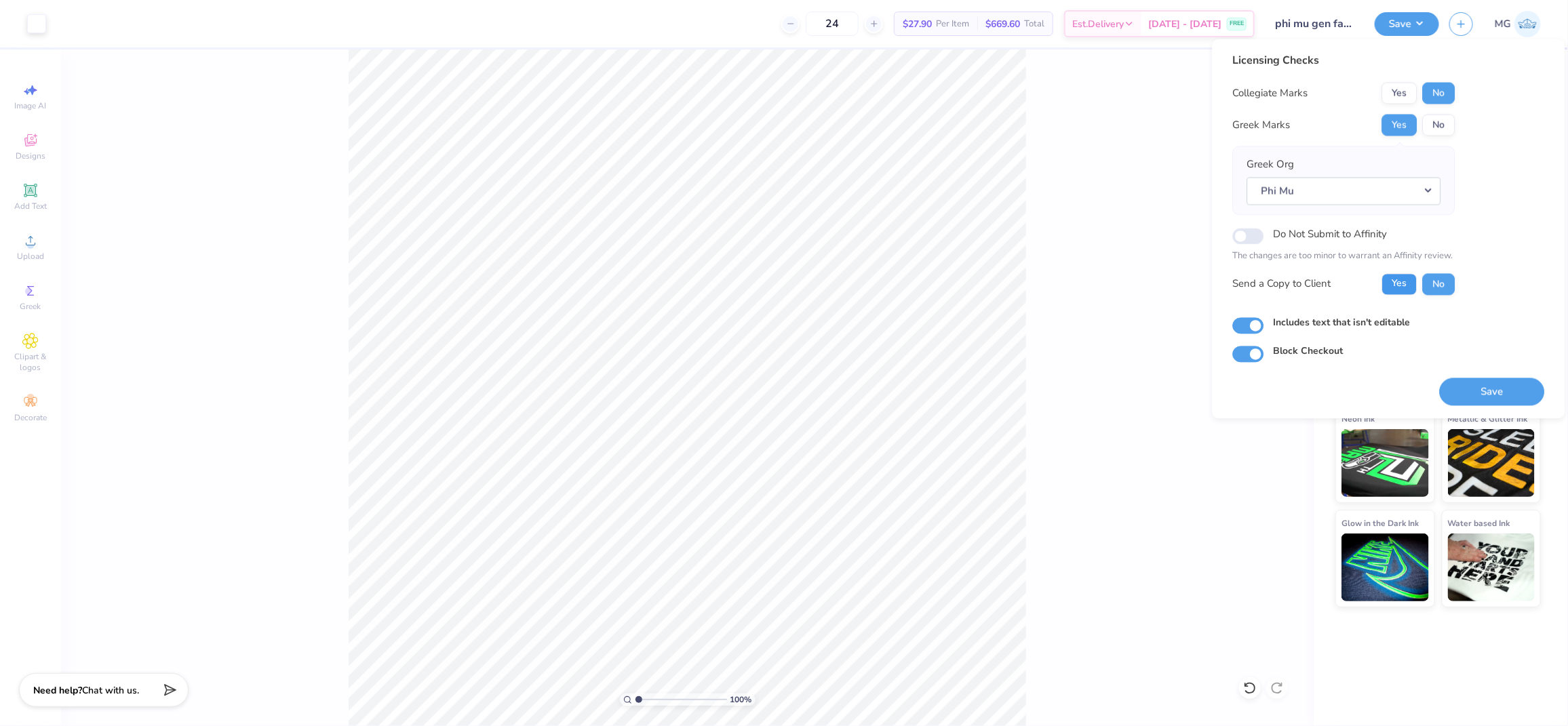
click at [1395, 286] on button "Yes" at bounding box center [1400, 284] width 36 height 22
click at [1479, 378] on button "Save" at bounding box center [1493, 391] width 105 height 27
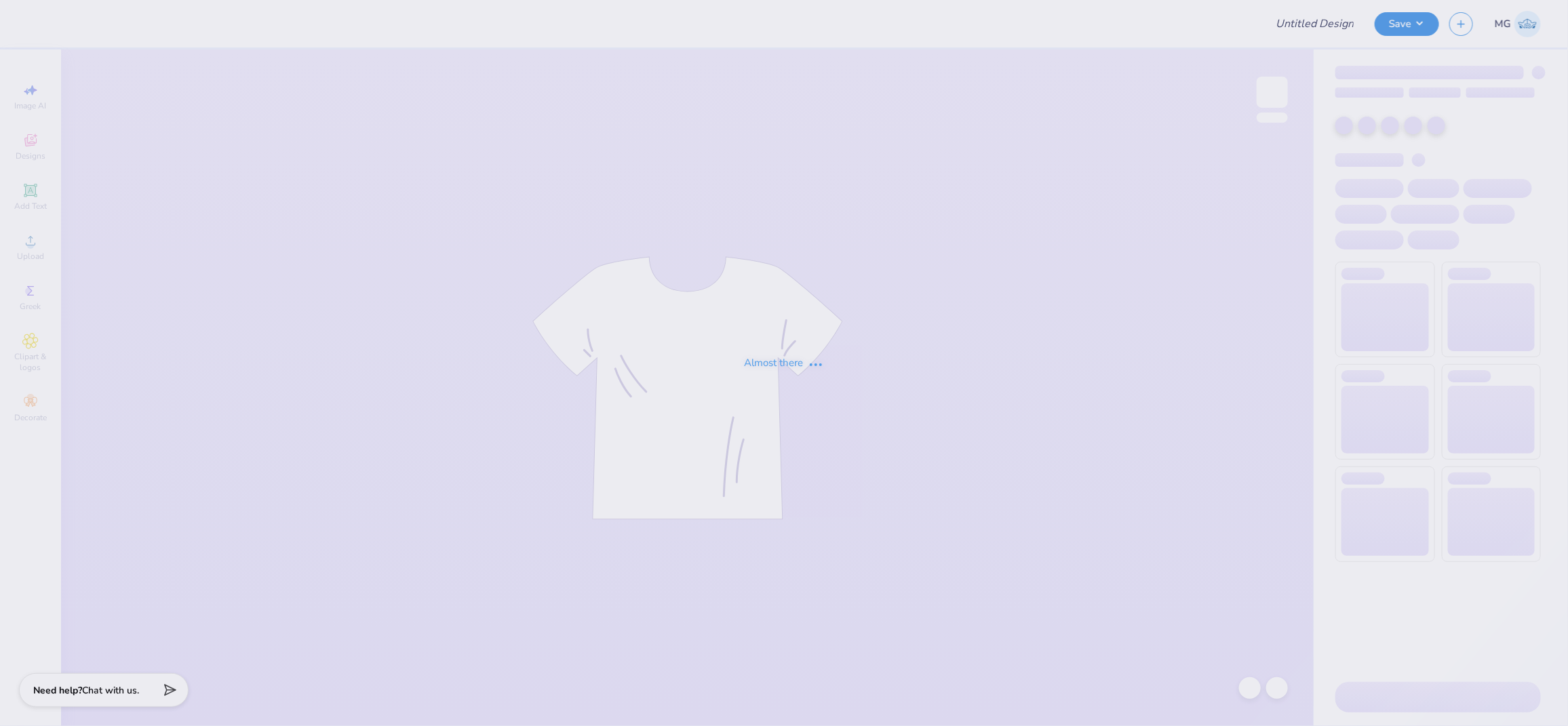
type input "Flag Football shirt 1"
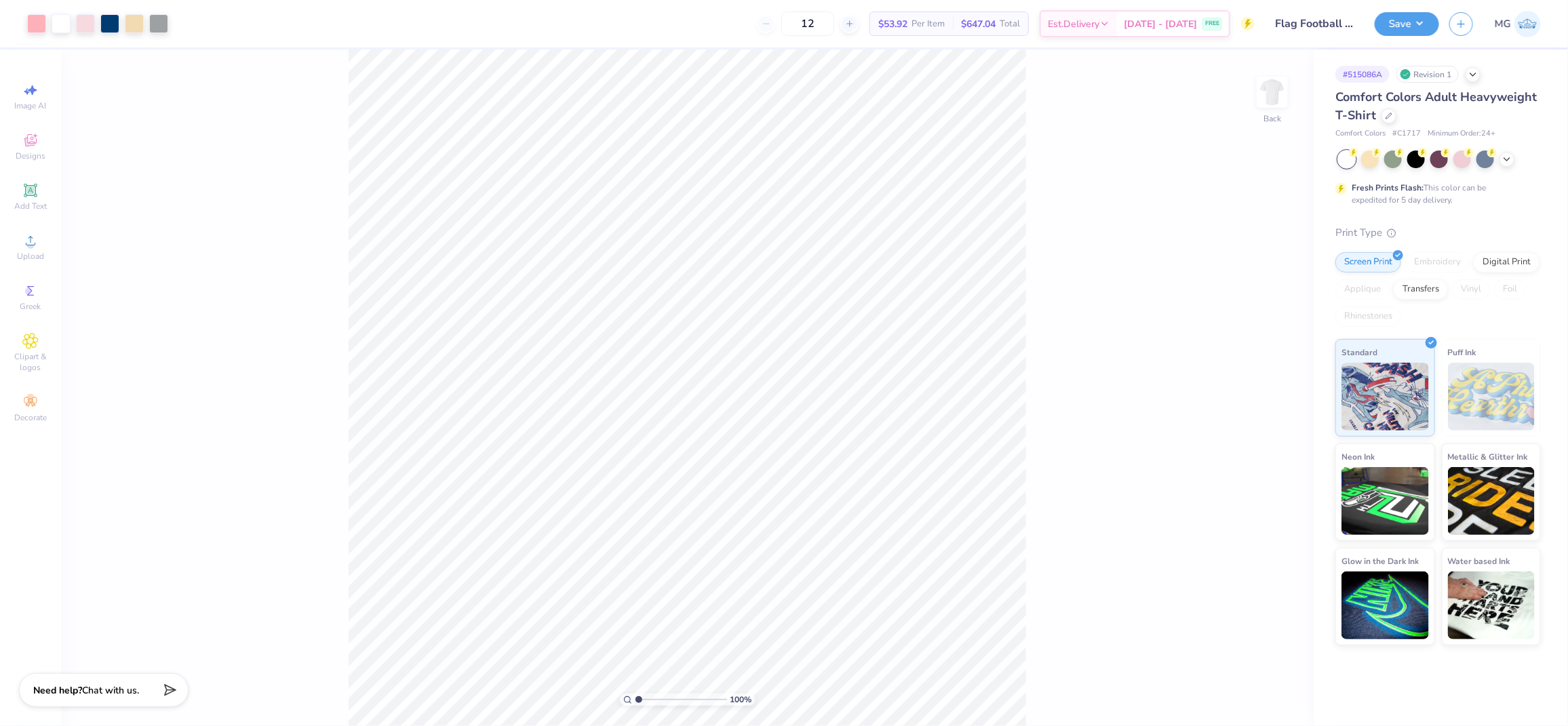
click at [1130, 273] on div "100 % Back" at bounding box center [687, 387] width 1253 height 677
click at [1050, 129] on div "100 % Back" at bounding box center [687, 387] width 1253 height 677
click at [1109, 433] on div "100 % Back W 12.05 12.05 " H 12.44 12.44 " Y 3.09 3.09 " Center Middle Top Bott…" at bounding box center [687, 387] width 1253 height 677
click at [1036, 409] on div "100 % Back W 12.05 12.05 " H 12.44 12.44 " Y 3.09 3.09 " Center Middle Top Bott…" at bounding box center [687, 387] width 1253 height 677
click at [1058, 189] on div "100 % Back" at bounding box center [687, 387] width 1253 height 677
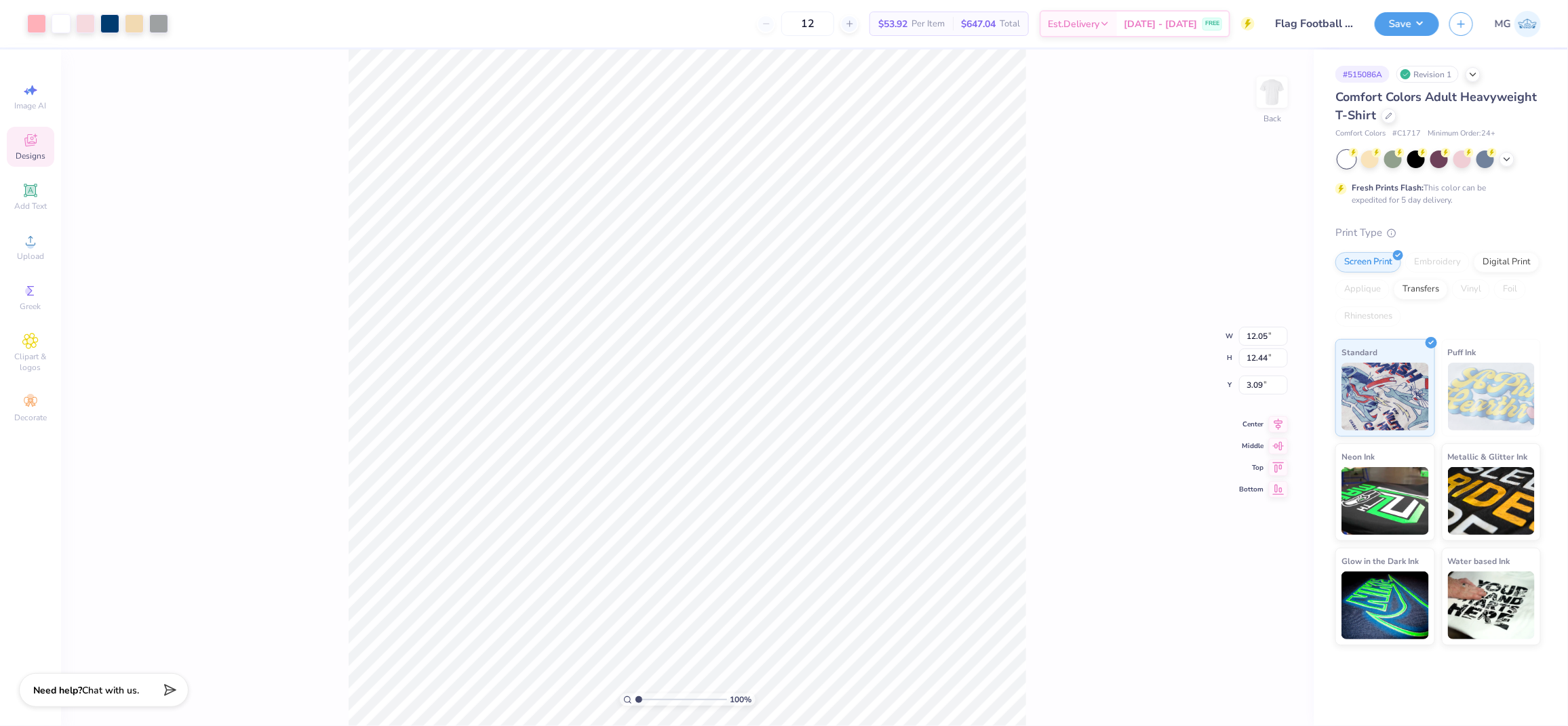
click at [328, 259] on div "100 % Back W 12.05 12.05 " H 12.44 12.44 " Y 3.09 3.09 " Center Middle Top Bott…" at bounding box center [687, 387] width 1253 height 677
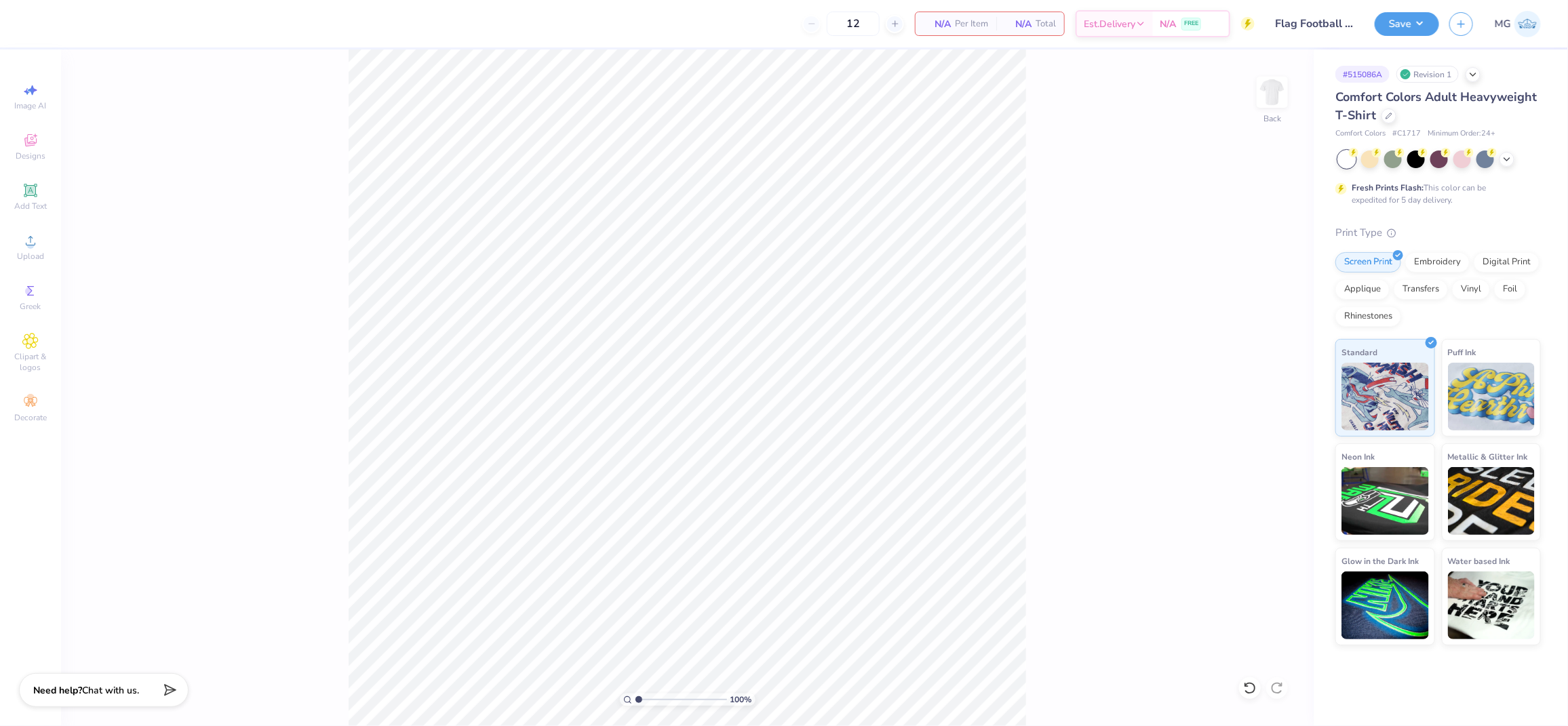
click at [329, 315] on div "100 % Back" at bounding box center [687, 387] width 1253 height 677
click at [32, 244] on circle at bounding box center [30, 245] width 7 height 7
click at [1266, 323] on input "14.17" at bounding box center [1263, 325] width 49 height 19
type input "12.00"
type input "11.85"
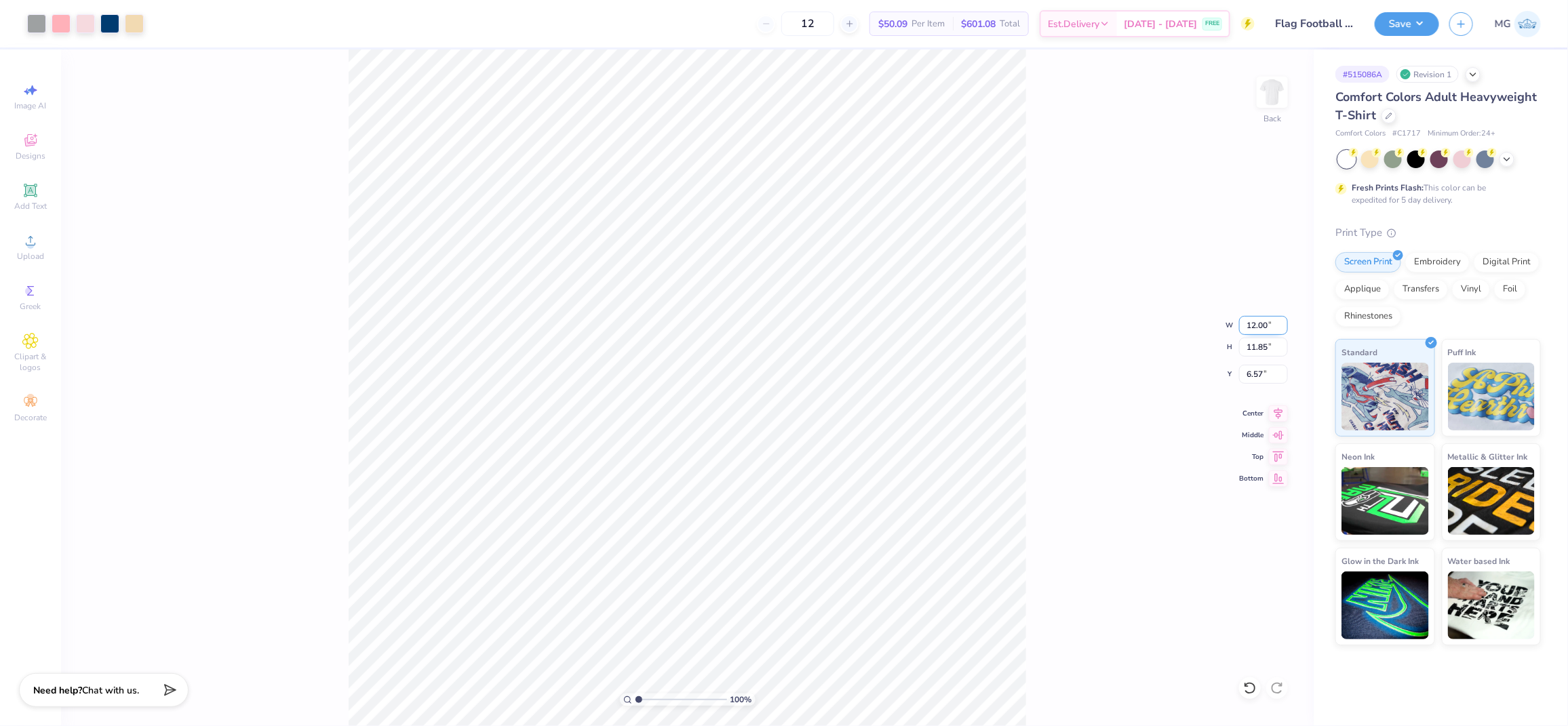
type input "6.57"
click at [1279, 415] on icon at bounding box center [1278, 412] width 9 height 11
click at [1264, 377] on input "6.57" at bounding box center [1263, 374] width 49 height 19
type input "6"
type input "3.00"
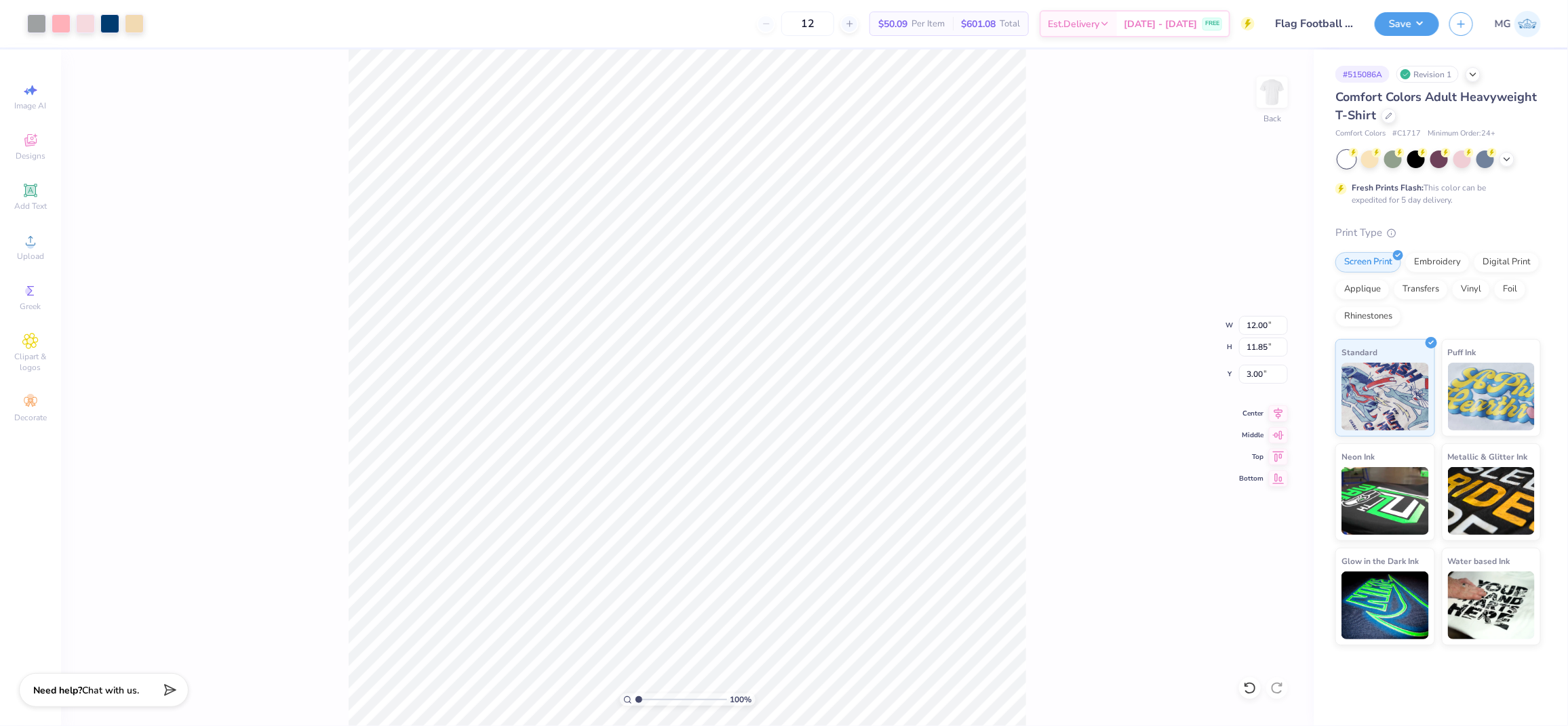
click at [1034, 446] on div "100 % Back W 12.00 12.00 " H 11.85 11.85 " Y 3.00 3.00 " Center Middle Top Bott…" at bounding box center [687, 387] width 1253 height 677
click at [1056, 218] on div "100 % Back W 12.00 12.00 " H 11.85 11.85 " Y 3.00 3.00 " Center Middle Top Bott…" at bounding box center [687, 387] width 1253 height 677
click at [1416, 17] on button "Save" at bounding box center [1407, 22] width 65 height 23
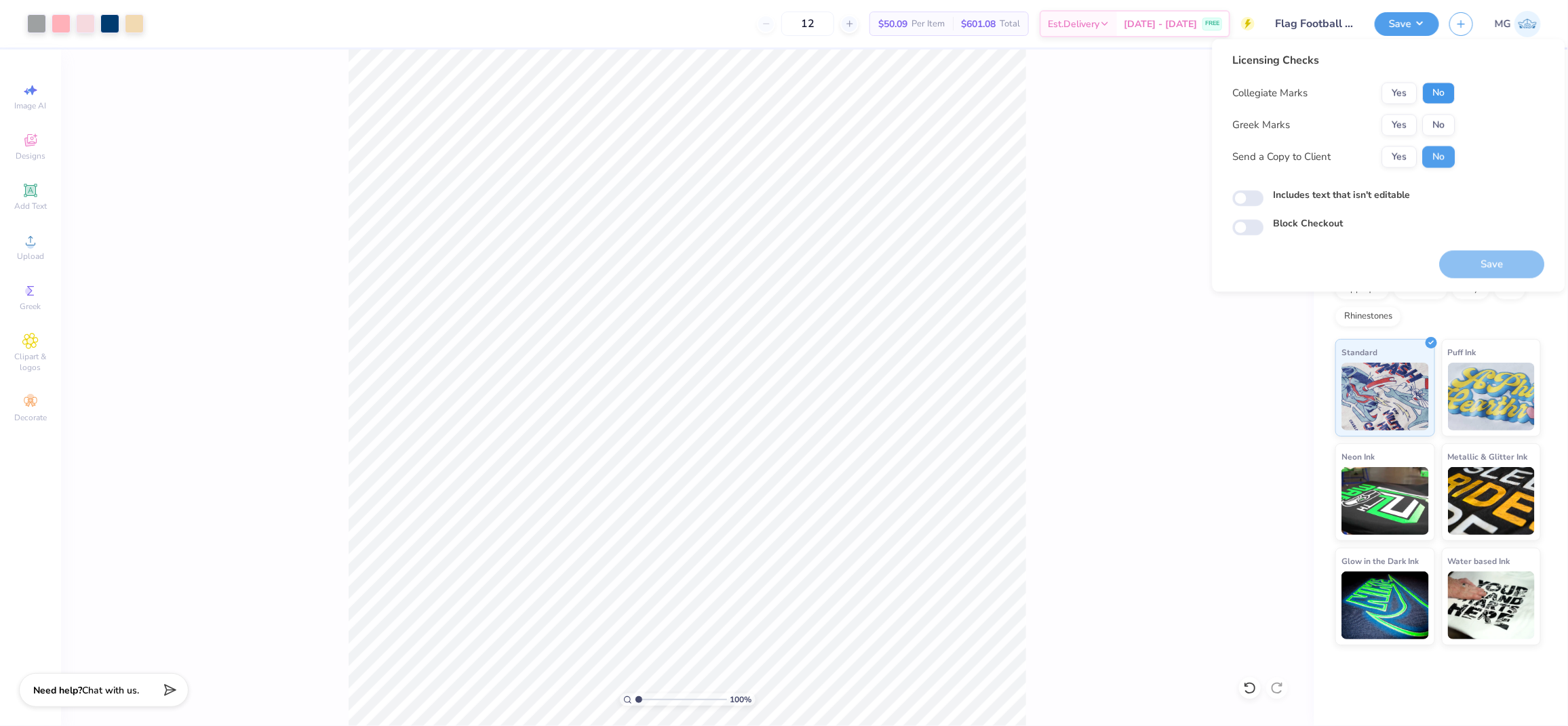
click at [1426, 91] on button "No" at bounding box center [1439, 93] width 32 height 22
click at [1393, 122] on button "Yes" at bounding box center [1400, 125] width 36 height 22
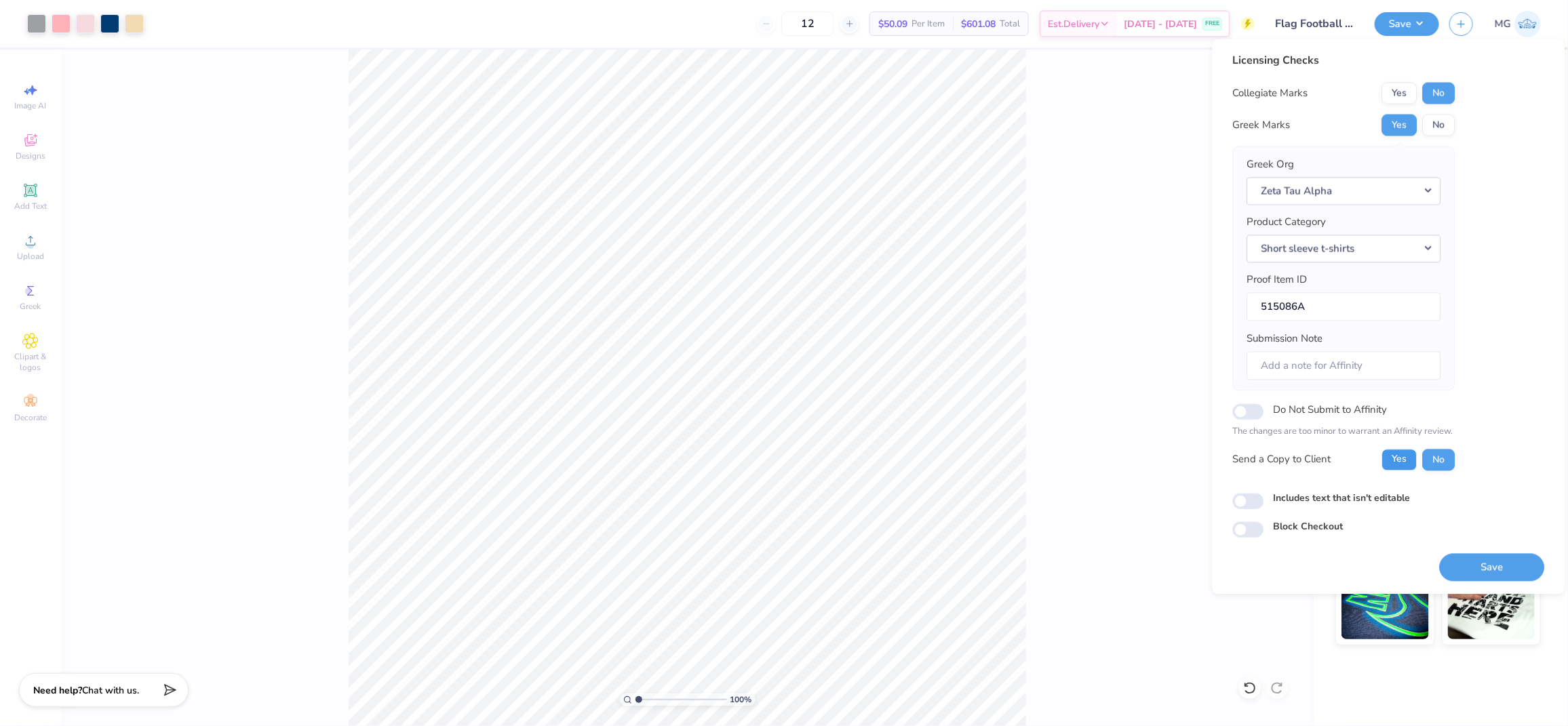
click at [1390, 469] on button "Yes" at bounding box center [1400, 459] width 36 height 22
click at [1253, 500] on input "Includes text that isn't editable" at bounding box center [1249, 501] width 32 height 16
checkbox input "true"
click at [1517, 573] on button "Save" at bounding box center [1493, 567] width 105 height 27
